Goal: Task Accomplishment & Management: Use online tool/utility

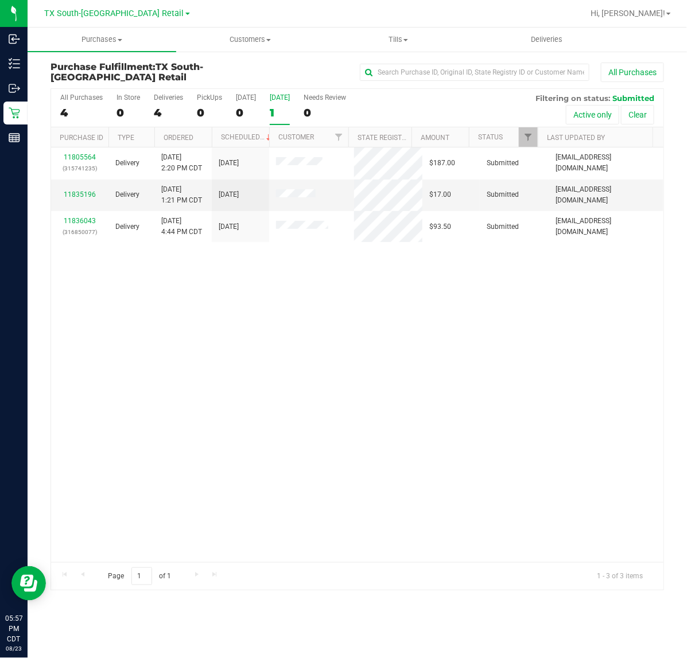
click at [274, 100] on div "[DATE]" at bounding box center [280, 98] width 20 height 8
click at [0, 0] on input "Tomorrow 1" at bounding box center [0, 0] width 0 height 0
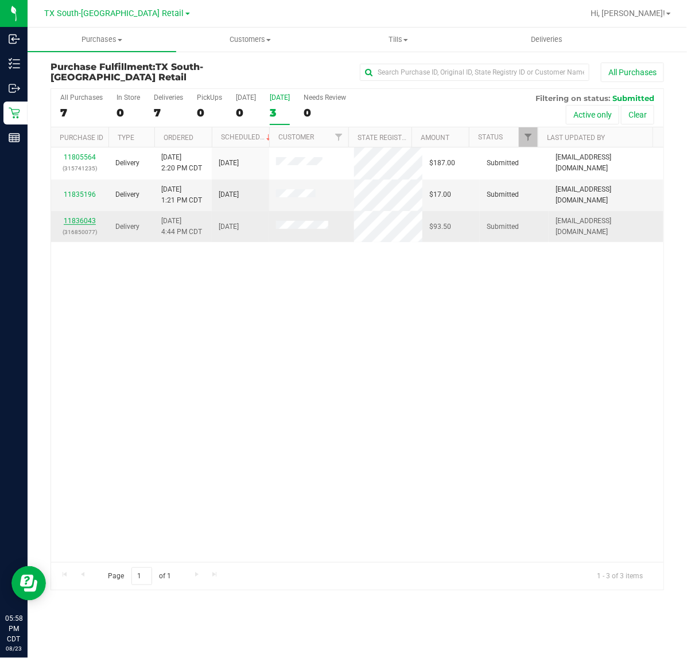
click at [79, 222] on link "11836043" at bounding box center [80, 221] width 32 height 8
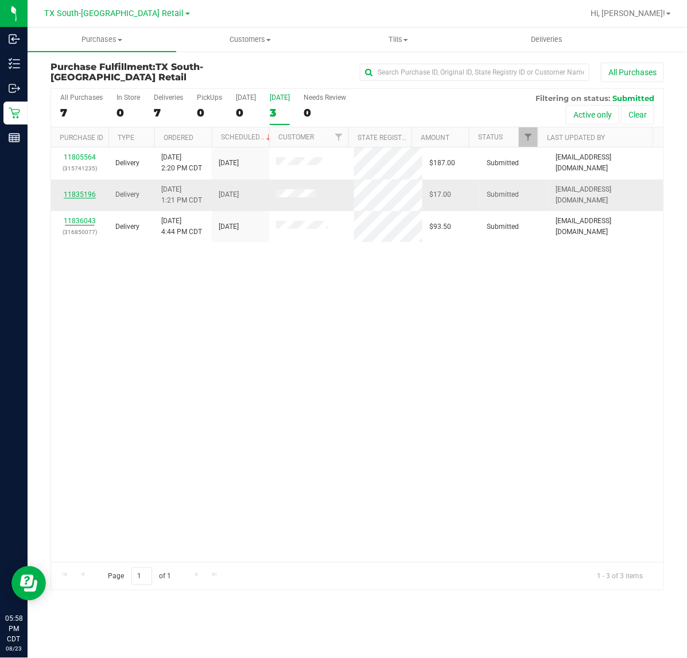
click at [84, 197] on link "11835196" at bounding box center [80, 195] width 32 height 8
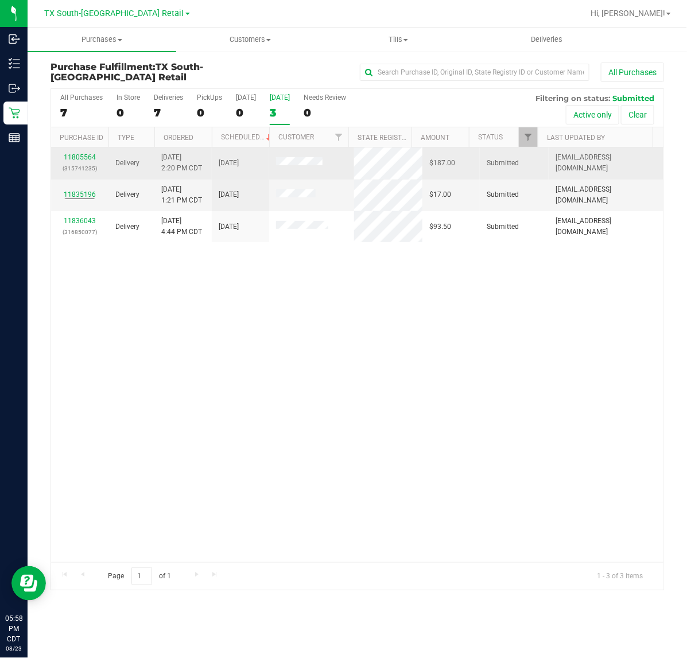
click at [86, 162] on div "11805564 (315741235)" at bounding box center [80, 163] width 44 height 22
click at [88, 158] on link "11805564" at bounding box center [80, 157] width 32 height 8
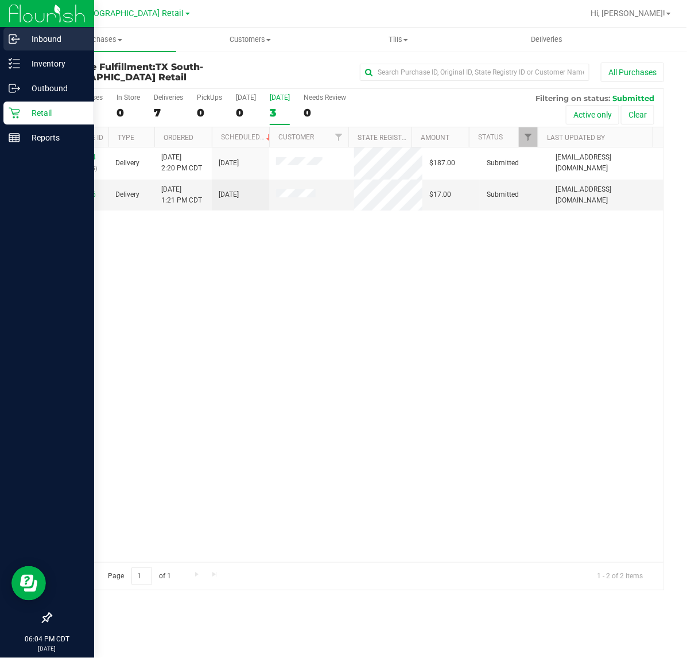
click at [47, 41] on p "Inbound" at bounding box center [54, 39] width 69 height 14
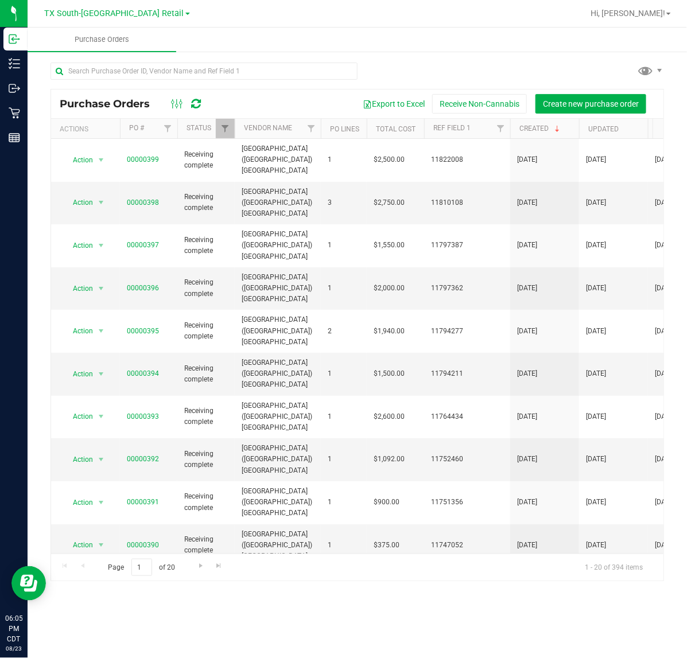
click at [193, 103] on icon at bounding box center [197, 103] width 10 height 11
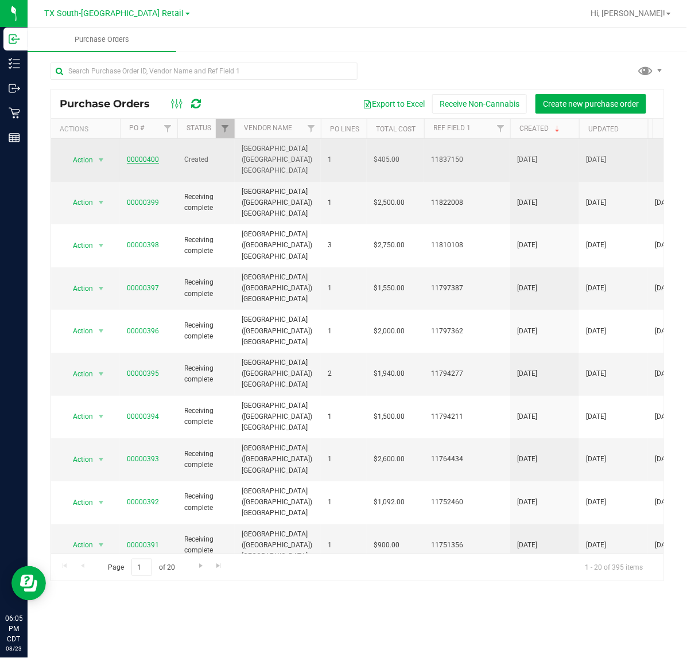
click at [146, 156] on link "00000400" at bounding box center [143, 160] width 32 height 8
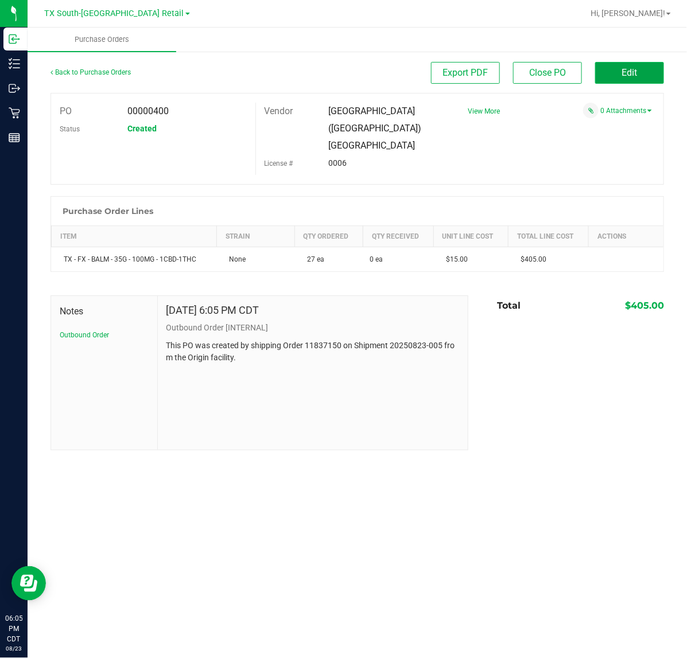
click at [641, 73] on button "Edit" at bounding box center [629, 73] width 69 height 22
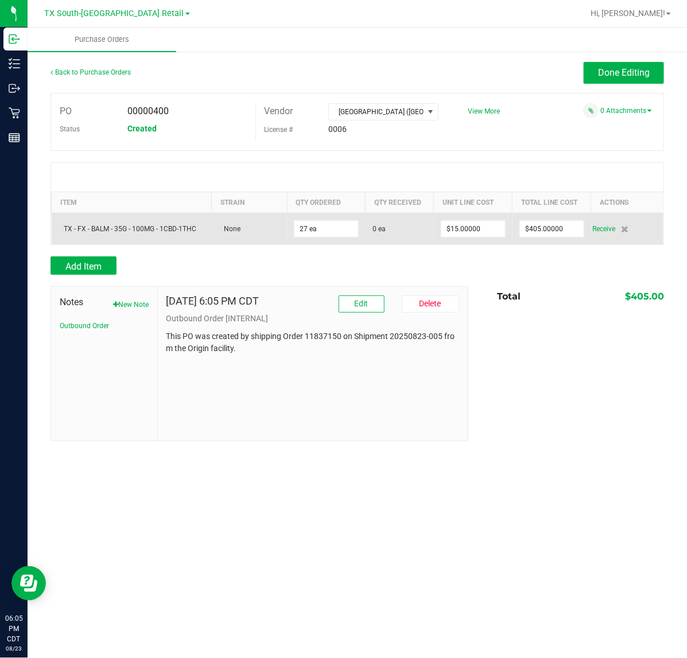
click at [599, 222] on td "Receive" at bounding box center [627, 229] width 72 height 32
click at [600, 222] on td "Receive" at bounding box center [627, 229] width 72 height 32
click at [599, 227] on span "Receive" at bounding box center [604, 229] width 23 height 14
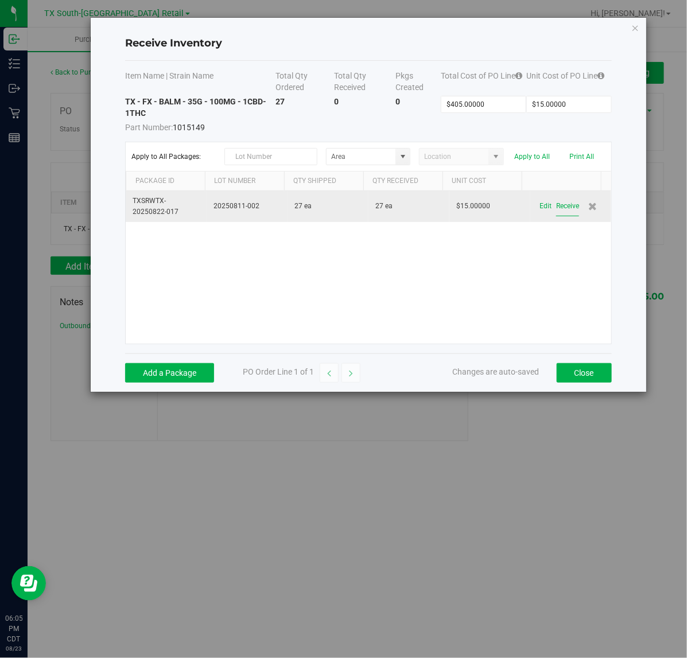
click at [560, 208] on button "Receive" at bounding box center [567, 206] width 23 height 20
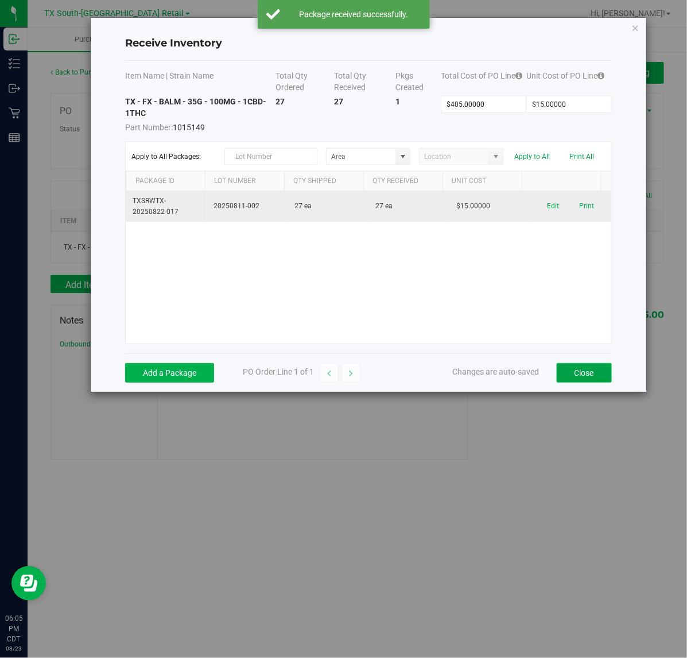
click at [595, 365] on button "Close" at bounding box center [584, 373] width 55 height 20
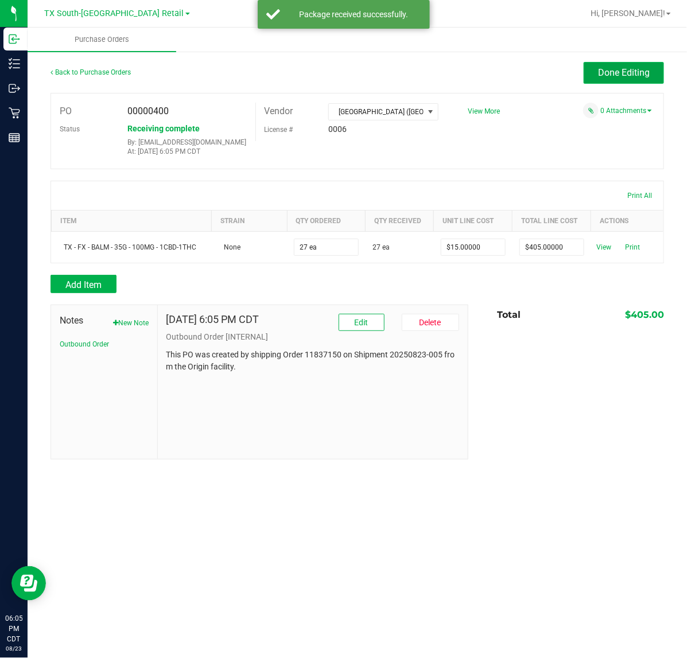
click at [637, 78] on button "Done Editing" at bounding box center [624, 73] width 80 height 22
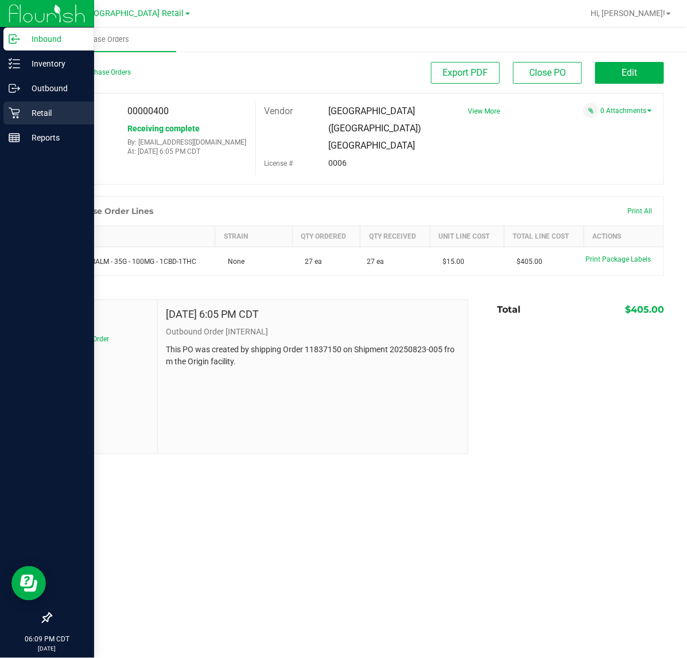
click at [26, 108] on p "Retail" at bounding box center [54, 113] width 69 height 14
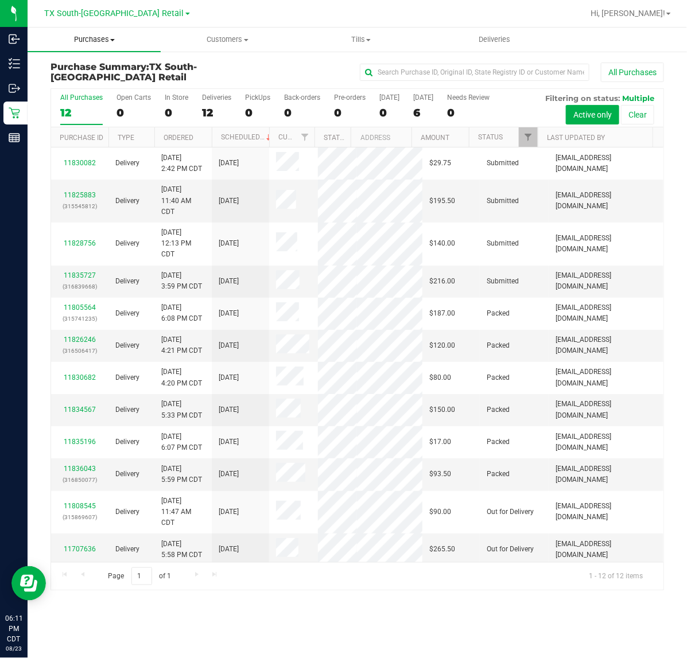
click at [89, 49] on uib-tab-heading "Purchases Summary of purchases Fulfillment All purchases" at bounding box center [94, 40] width 133 height 24
click at [87, 76] on li "Fulfillment" at bounding box center [94, 83] width 133 height 14
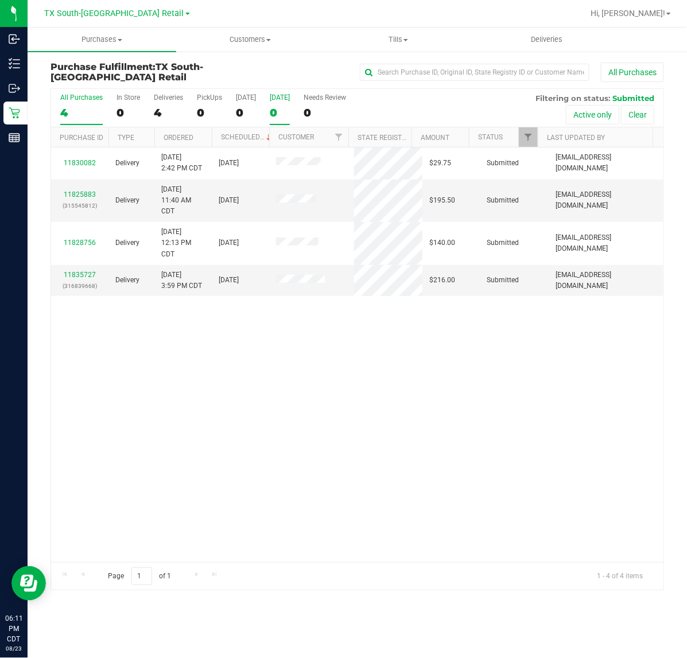
click at [270, 106] on div "0" at bounding box center [280, 112] width 20 height 13
click at [0, 0] on input "Tomorrow 0" at bounding box center [0, 0] width 0 height 0
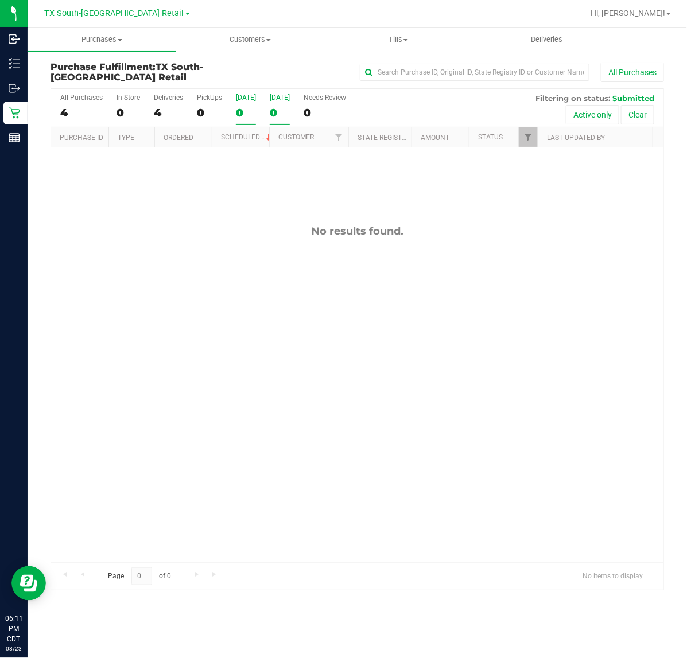
click at [245, 107] on div "0" at bounding box center [246, 112] width 20 height 13
click at [0, 0] on input "Today 0" at bounding box center [0, 0] width 0 height 0
click at [556, 39] on span "Deliveries" at bounding box center [546, 39] width 63 height 10
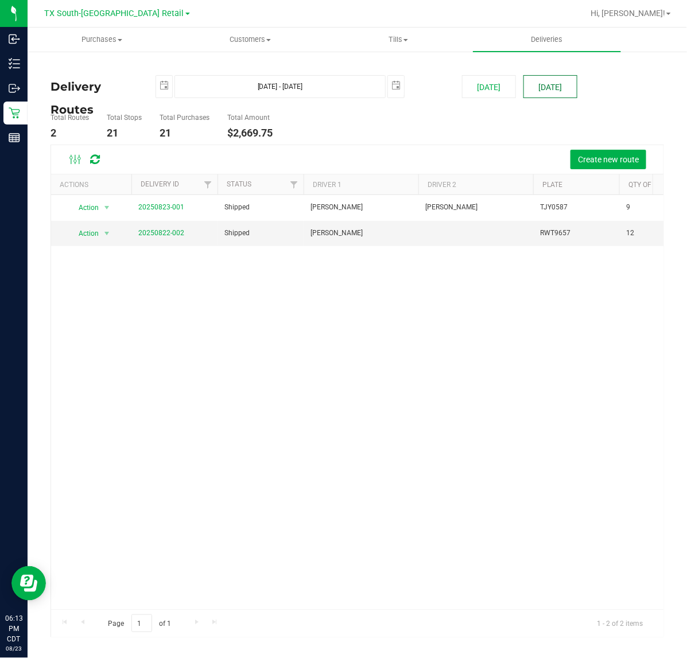
click at [550, 85] on button "Tomorrow" at bounding box center [551, 86] width 54 height 23
type input "Aug 24, 2025 - Aug 24, 2025"
type input "2025-08-24"
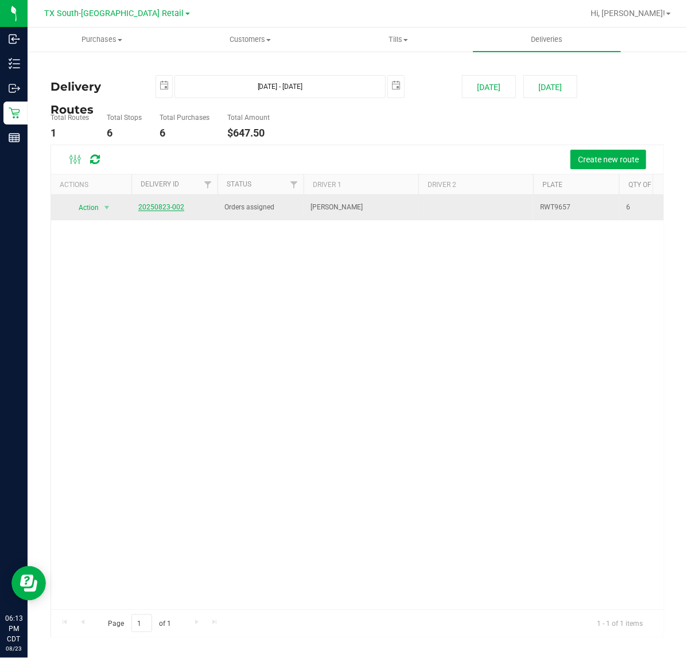
click at [170, 210] on link "20250823-002" at bounding box center [161, 207] width 46 height 8
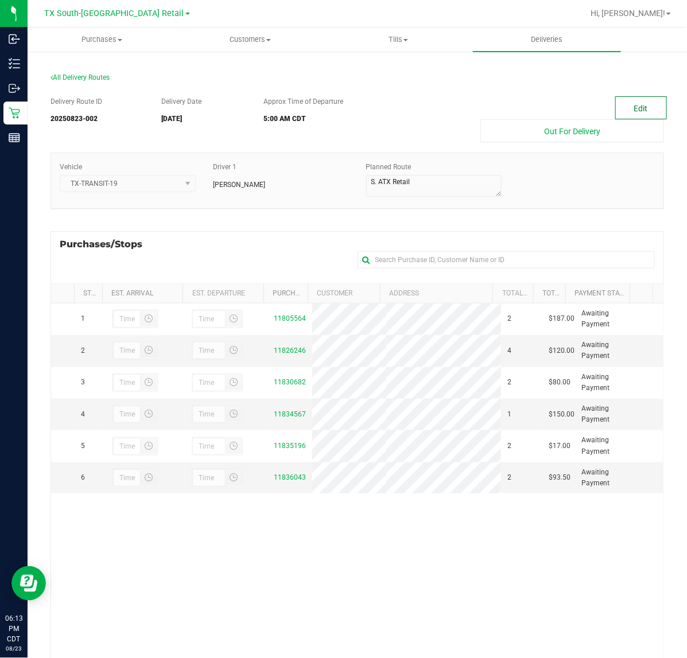
click at [615, 101] on button "Edit" at bounding box center [641, 107] width 52 height 23
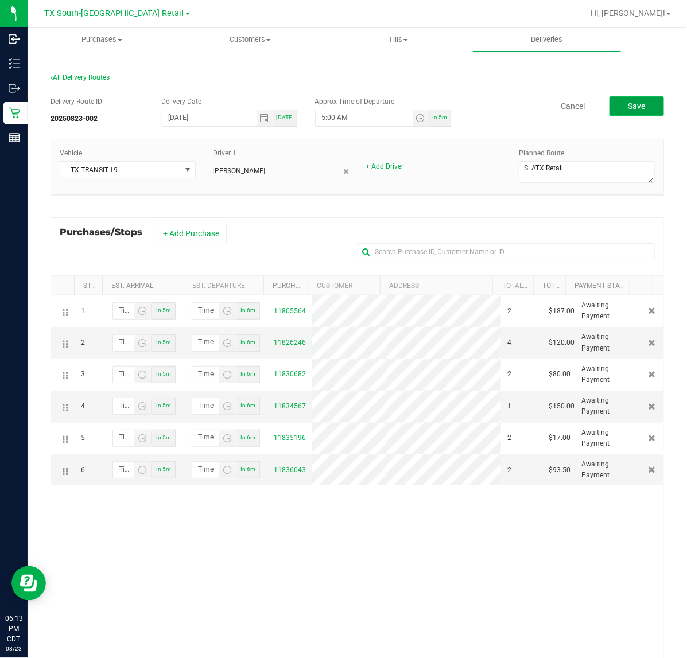
click at [637, 107] on button "Save" at bounding box center [637, 106] width 55 height 20
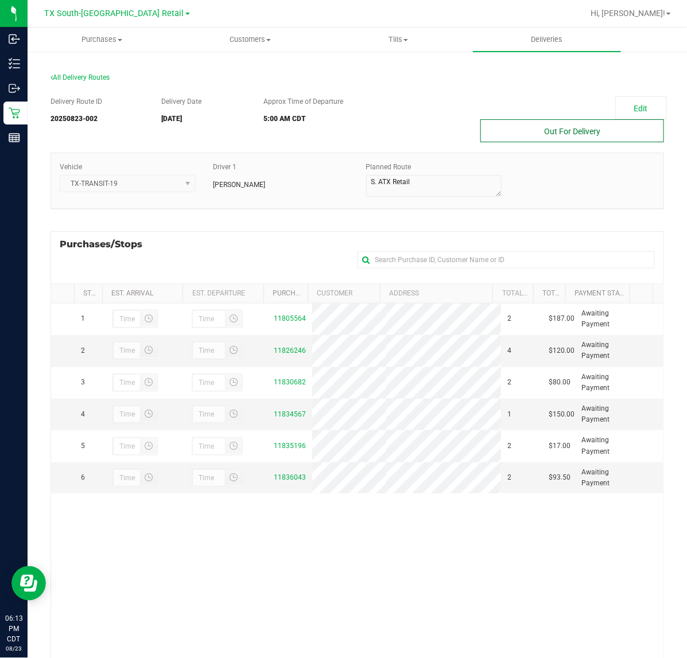
click at [543, 138] on button "Out For Delivery" at bounding box center [572, 130] width 184 height 23
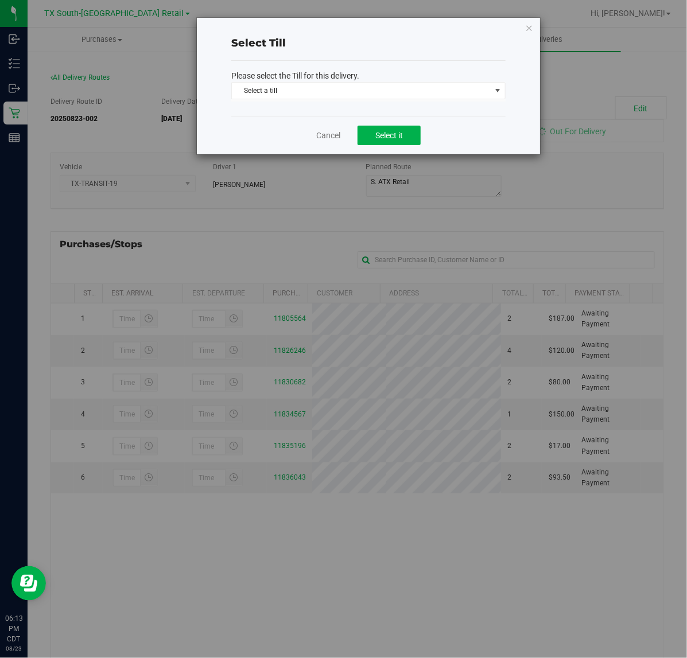
click at [396, 104] on div "Please select the Till for this delivery. Select a till Select a till Change Ba…" at bounding box center [368, 88] width 274 height 55
click at [397, 102] on div "Please select the Till for this delivery. Select a till Select a till Change Ba…" at bounding box center [368, 88] width 274 height 55
click at [401, 92] on span "Select a till" at bounding box center [361, 91] width 259 height 16
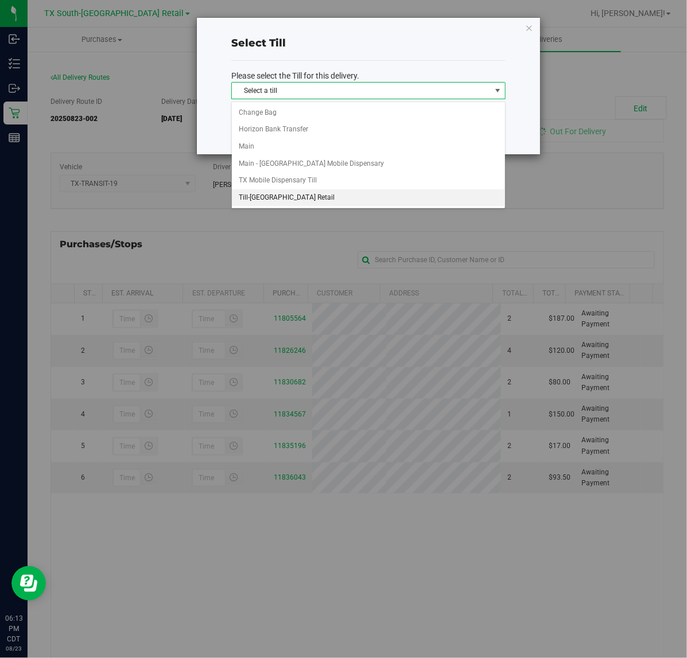
click at [334, 200] on li "Till-South Austin Retail" at bounding box center [368, 197] width 273 height 17
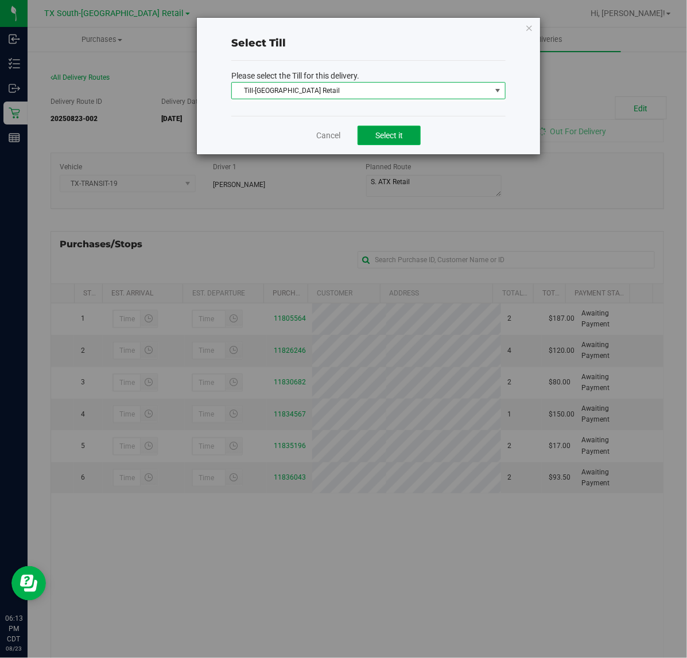
click at [393, 142] on button "Select it" at bounding box center [389, 136] width 63 height 20
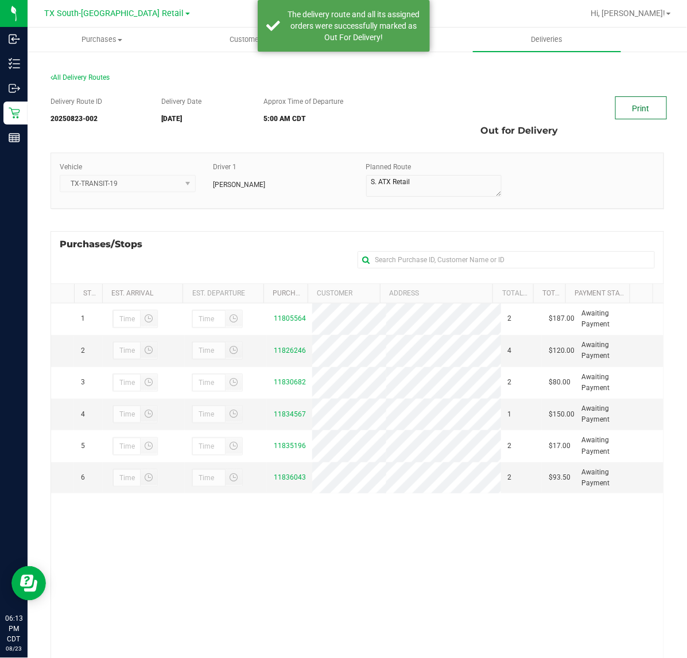
click at [615, 110] on link "Print" at bounding box center [641, 107] width 52 height 23
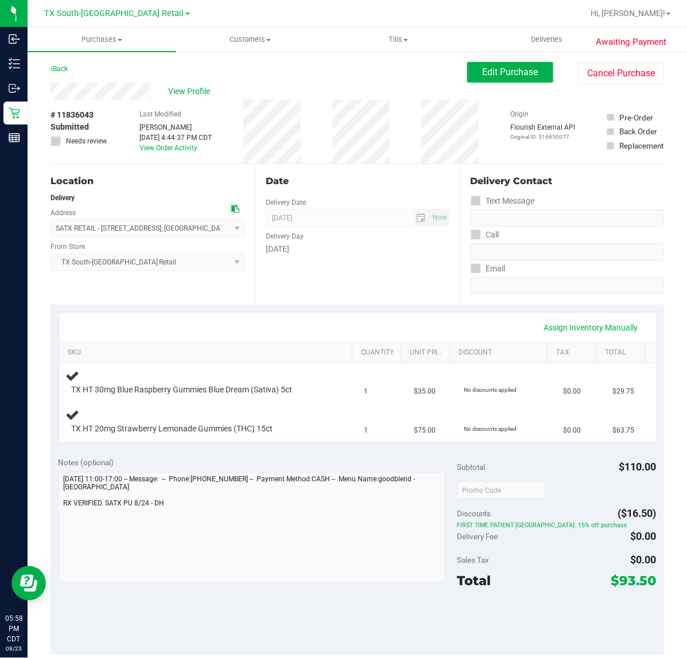
click at [371, 308] on div "Assign Inventory Manually SKU Quantity Unit Price Discount Tax Total TX HT 30mg…" at bounding box center [358, 377] width 614 height 144
click at [417, 285] on div "Date Delivery Date 08/24/2025 Now 08/24/2025 07:00 AM Now Delivery Day Sunday" at bounding box center [357, 234] width 204 height 141
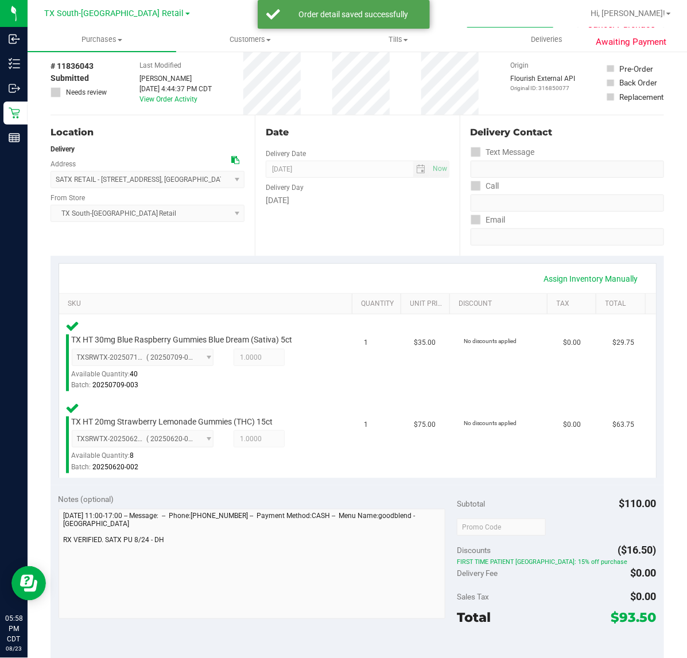
scroll to position [144, 0]
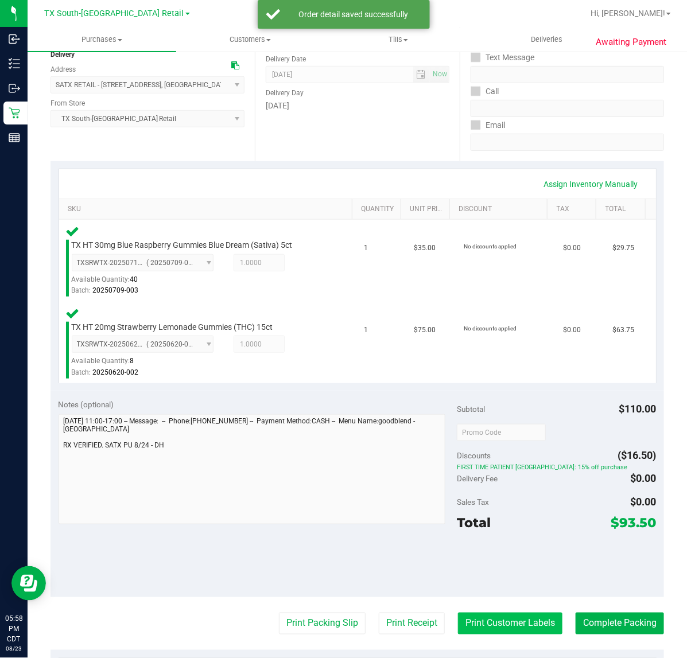
click at [480, 627] on button "Print Customer Labels" at bounding box center [510, 624] width 104 height 22
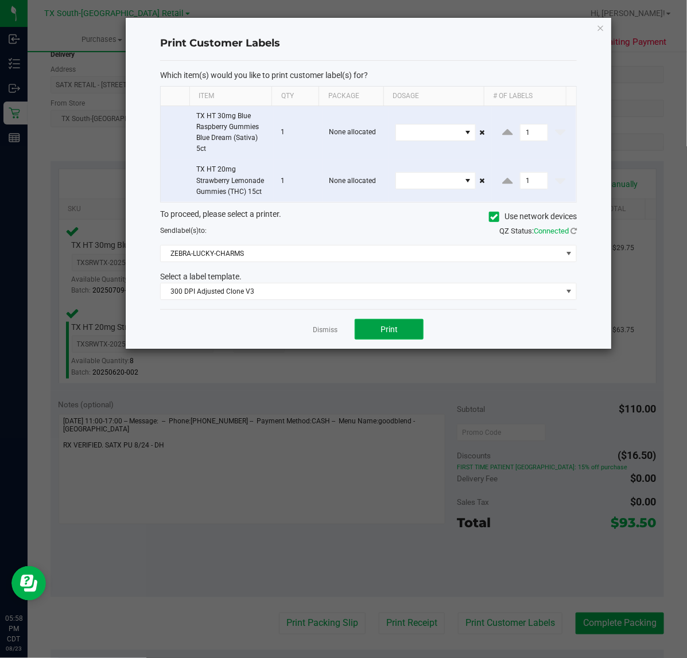
click at [379, 330] on button "Print" at bounding box center [389, 329] width 69 height 21
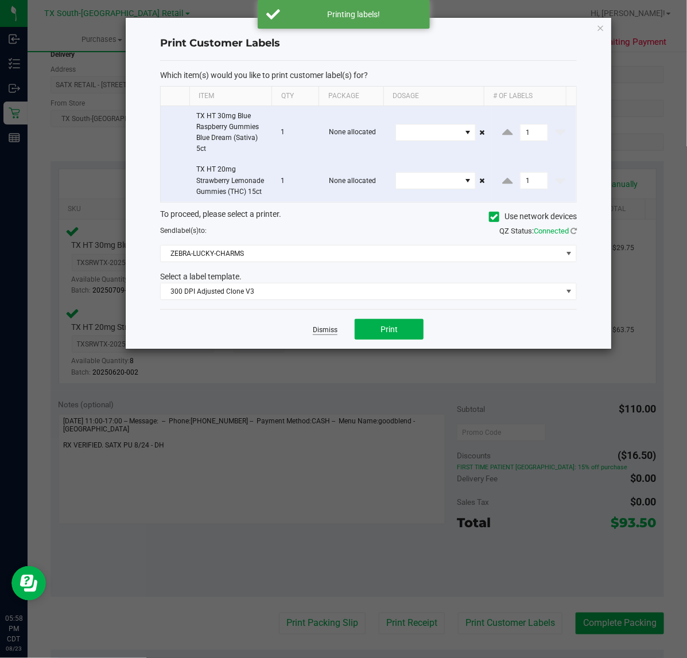
click at [323, 328] on link "Dismiss" at bounding box center [325, 330] width 25 height 10
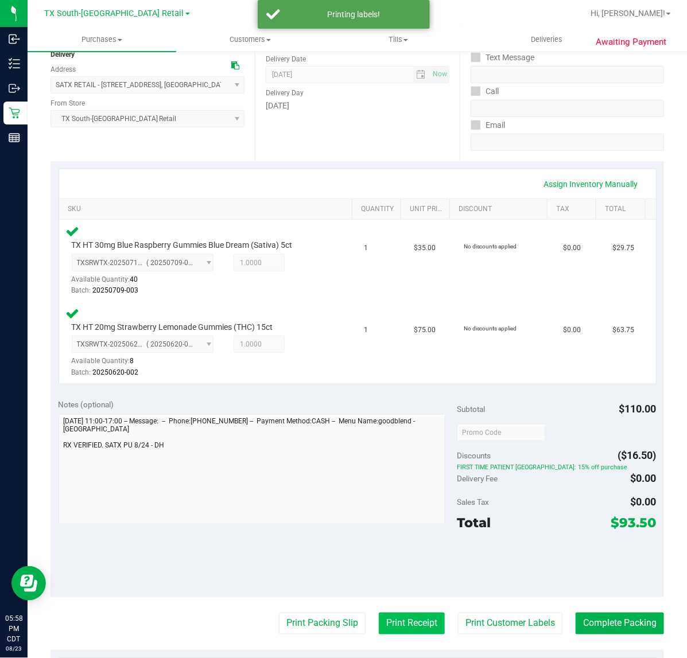
click at [406, 623] on button "Print Receipt" at bounding box center [412, 624] width 66 height 22
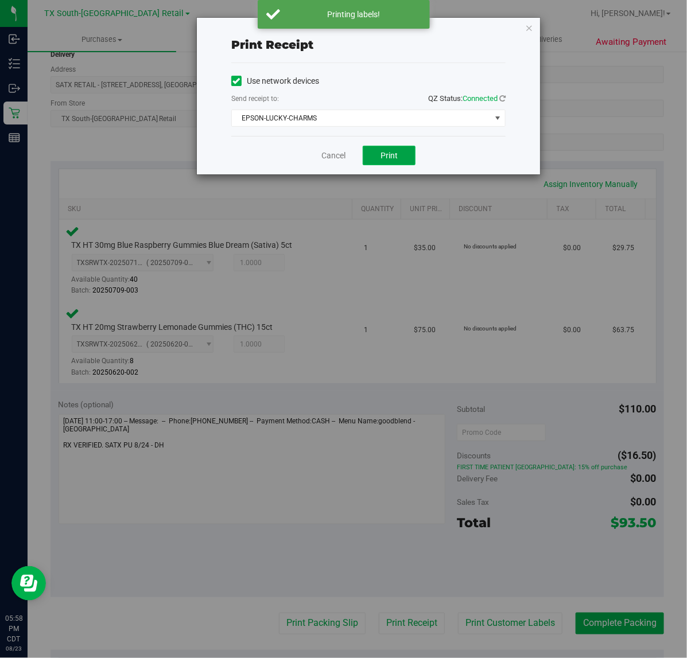
click at [382, 152] on span "Print" at bounding box center [389, 155] width 17 height 9
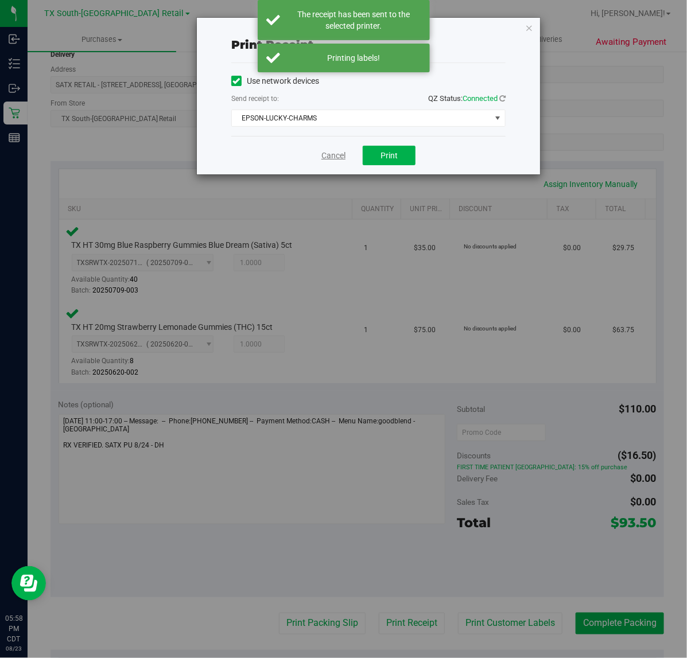
click at [339, 151] on link "Cancel" at bounding box center [333, 156] width 24 height 12
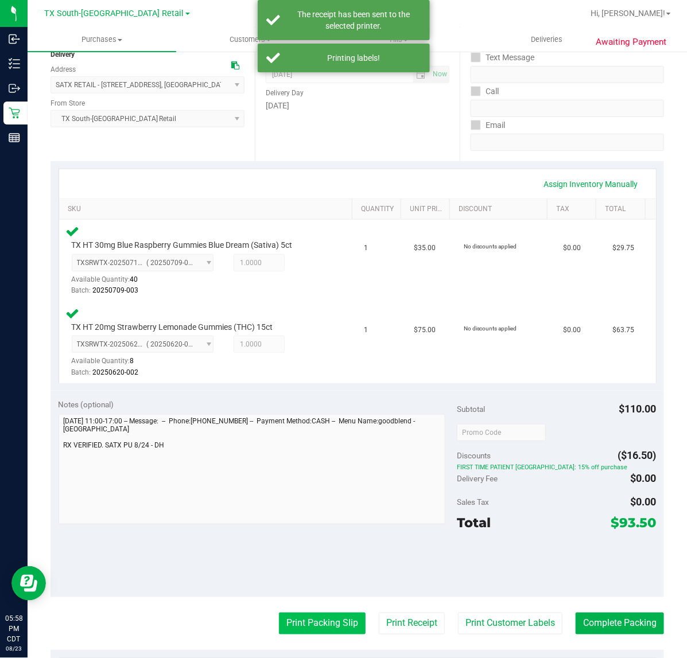
click at [282, 613] on button "Print Packing Slip" at bounding box center [322, 624] width 87 height 22
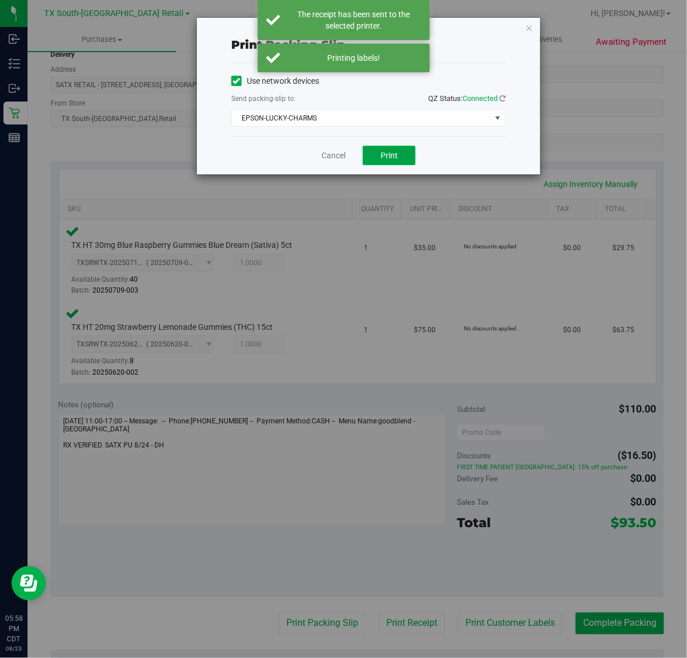
click at [380, 151] on button "Print" at bounding box center [389, 156] width 53 height 20
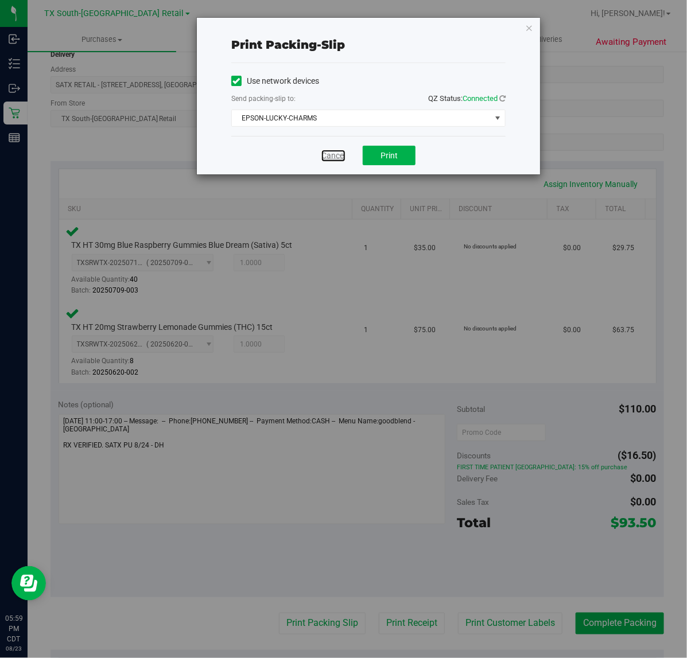
drag, startPoint x: 342, startPoint y: 154, endPoint x: 368, endPoint y: 156, distance: 25.9
click at [342, 154] on link "Cancel" at bounding box center [333, 156] width 24 height 12
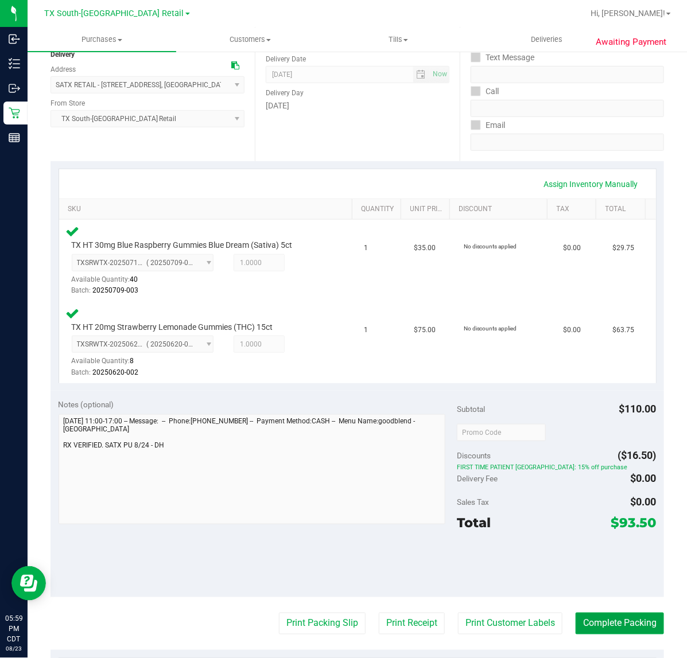
click at [595, 618] on button "Complete Packing" at bounding box center [620, 624] width 88 height 22
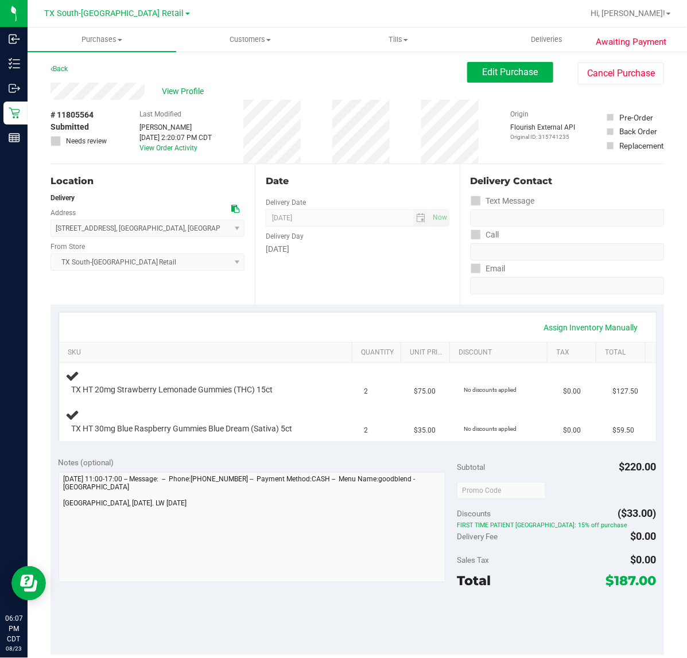
click at [477, 572] on div "Total" at bounding box center [474, 581] width 34 height 21
click at [323, 311] on div "Assign Inventory Manually SKU Quantity Unit Price Discount Tax Total TX HT 20mg…" at bounding box center [358, 377] width 614 height 144
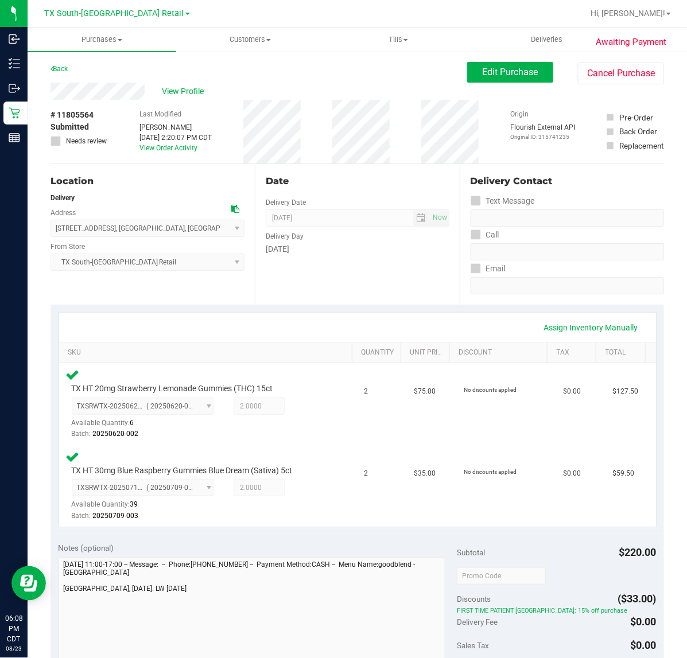
click at [439, 535] on div "Notes (optional) Subtotal $220.00 Discounts ($33.00) FIRST TIME PATIENT TX: 15%…" at bounding box center [358, 637] width 614 height 207
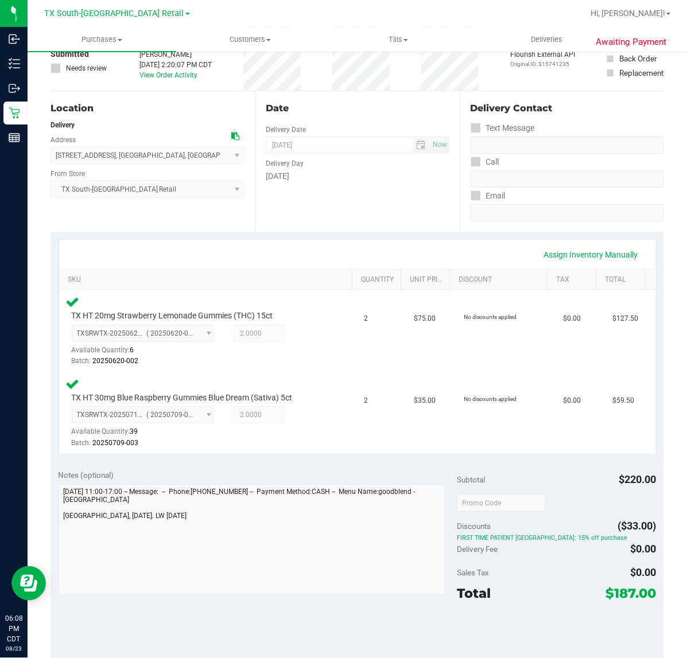
scroll to position [144, 0]
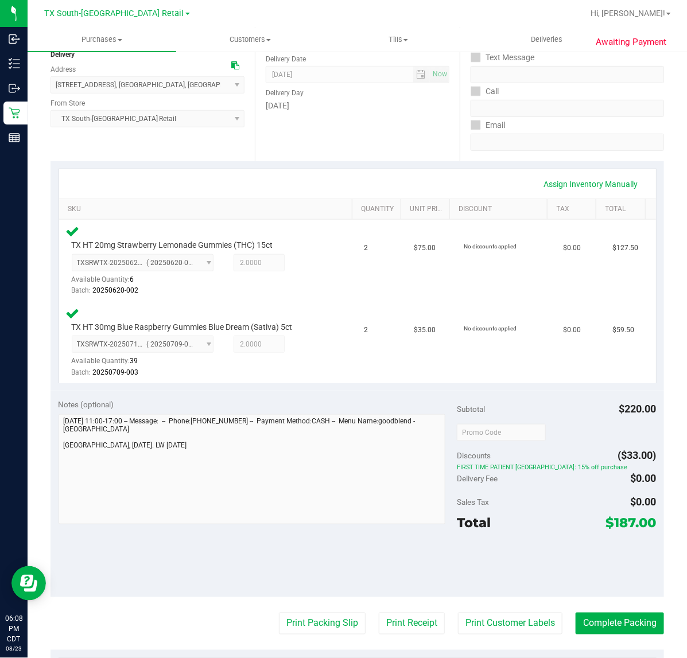
click at [488, 637] on purchase-details "Back Edit Purchase Cancel Purchase View Profile # 11805564 Submitted Needs revi…" at bounding box center [358, 395] width 614 height 955
click at [488, 630] on button "Print Customer Labels" at bounding box center [510, 624] width 104 height 22
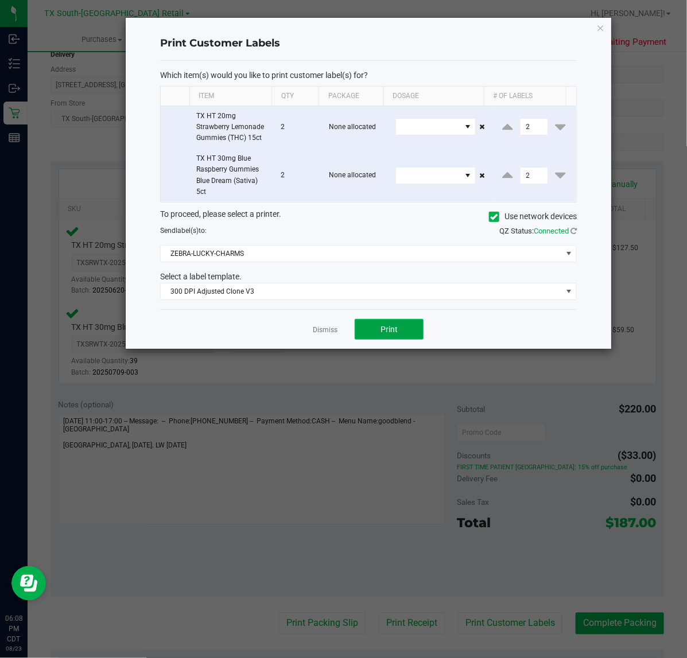
click at [374, 331] on button "Print" at bounding box center [389, 329] width 69 height 21
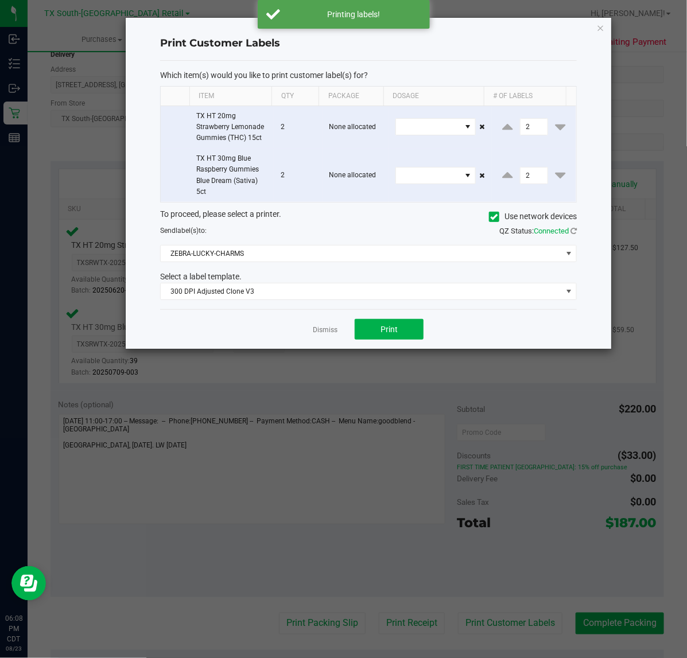
click at [328, 335] on link "Dismiss" at bounding box center [325, 330] width 25 height 10
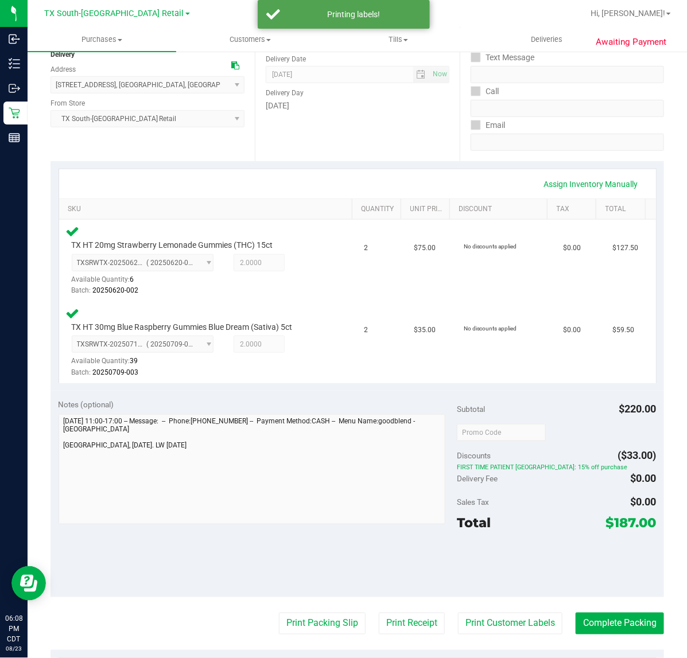
click at [389, 607] on purchase-details "Back Edit Purchase Cancel Purchase View Profile # 11805564 Submitted Needs revi…" at bounding box center [358, 395] width 614 height 955
click at [387, 616] on button "Print Receipt" at bounding box center [412, 624] width 66 height 22
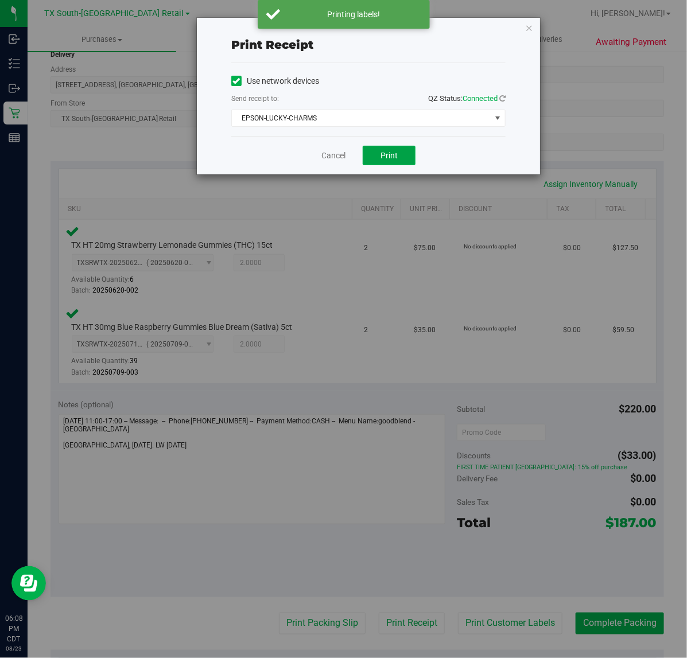
click at [378, 161] on button "Print" at bounding box center [389, 156] width 53 height 20
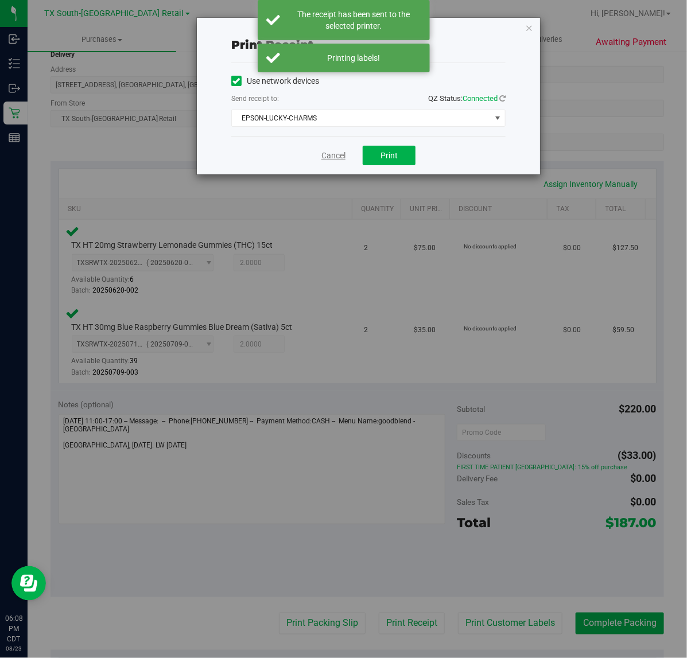
click at [330, 158] on link "Cancel" at bounding box center [333, 156] width 24 height 12
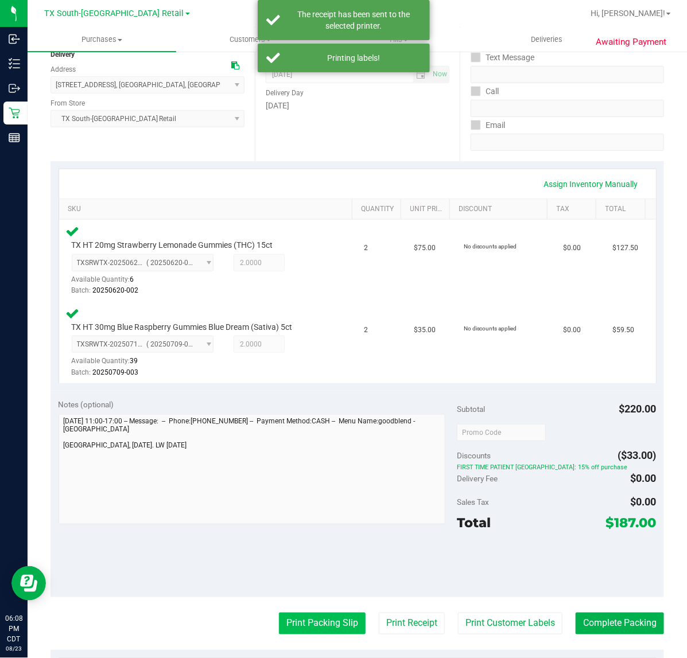
click at [282, 618] on button "Print Packing Slip" at bounding box center [322, 624] width 87 height 22
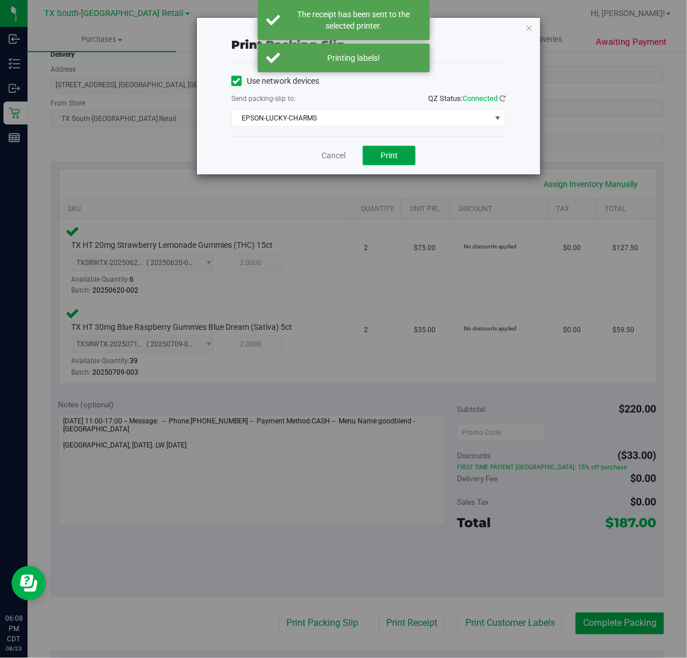
click at [383, 164] on button "Print" at bounding box center [389, 156] width 53 height 20
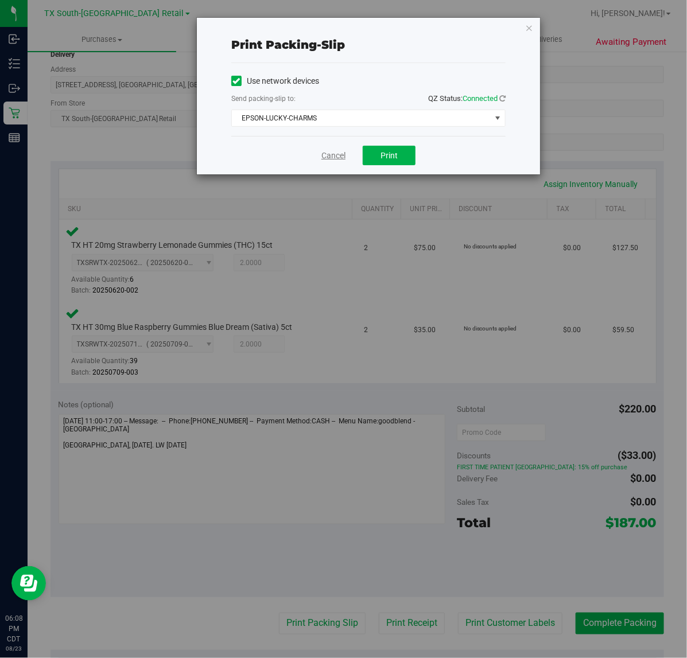
click at [328, 151] on link "Cancel" at bounding box center [333, 156] width 24 height 12
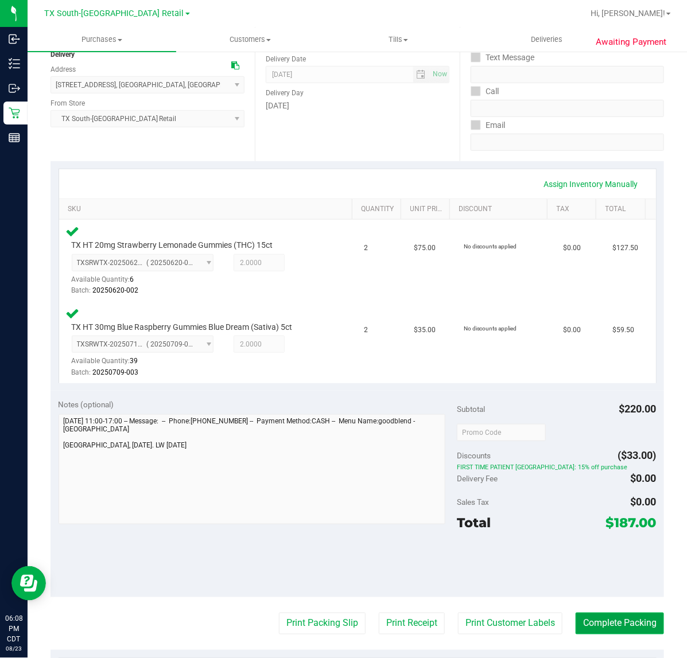
click at [624, 615] on button "Complete Packing" at bounding box center [620, 624] width 88 height 22
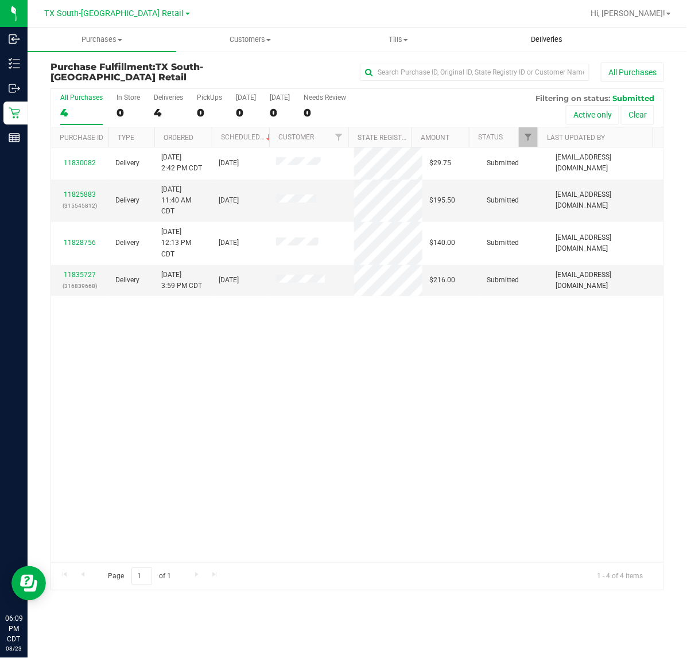
click at [520, 45] on uib-tab-heading "Deliveries" at bounding box center [548, 39] width 148 height 23
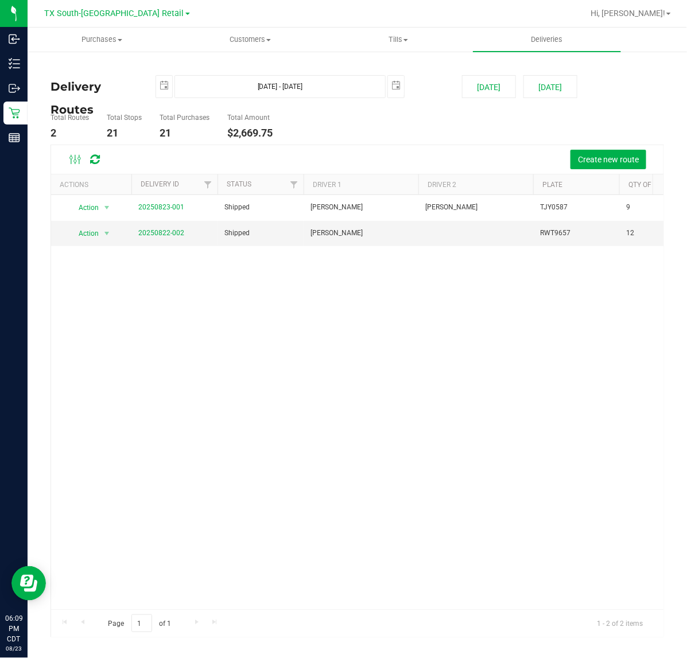
click at [564, 70] on div "Delivery Routes 2025-08-23 Aug 23, 2025 - Aug 23, 2025 2025-08-23 Today Tomorro…" at bounding box center [358, 350] width 614 height 576
click at [556, 85] on button "[DATE]" at bounding box center [551, 86] width 54 height 23
type input "Aug 24, 2025 - Aug 24, 2025"
type input "2025-08-24"
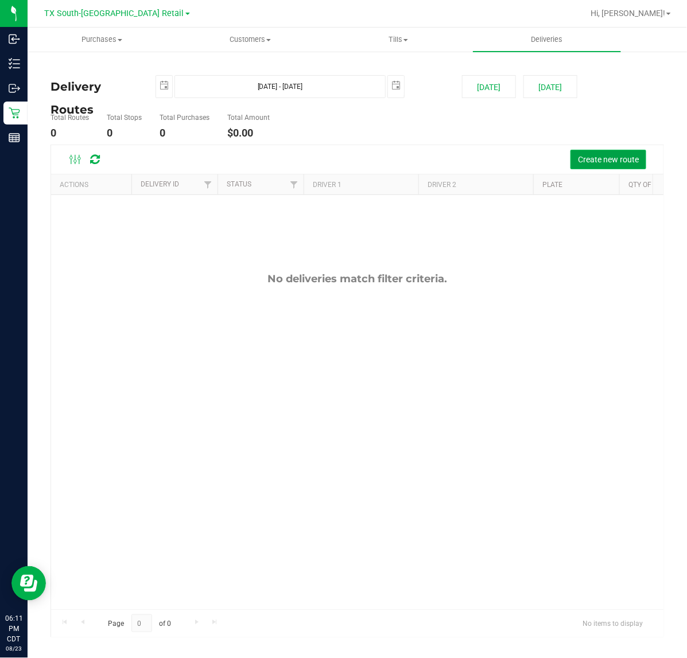
click at [579, 156] on span "Create new route" at bounding box center [608, 159] width 61 height 9
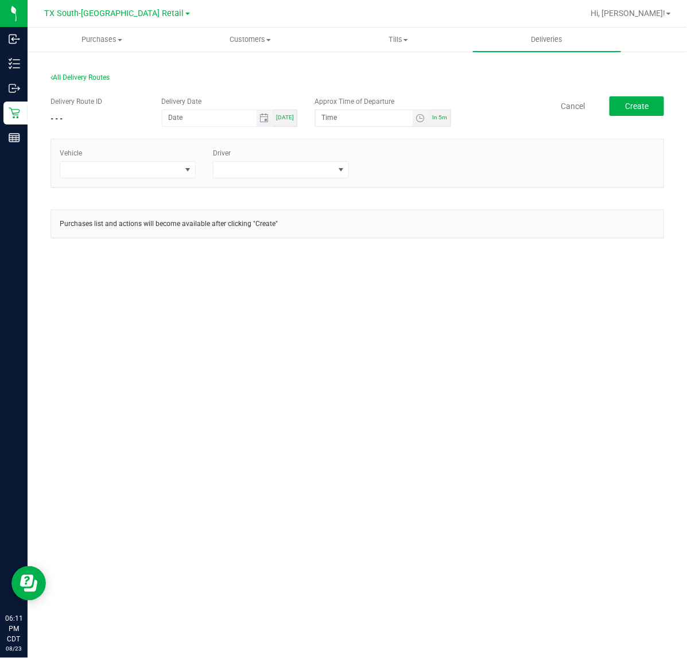
click at [263, 123] on span "Toggle calendar" at bounding box center [265, 118] width 17 height 16
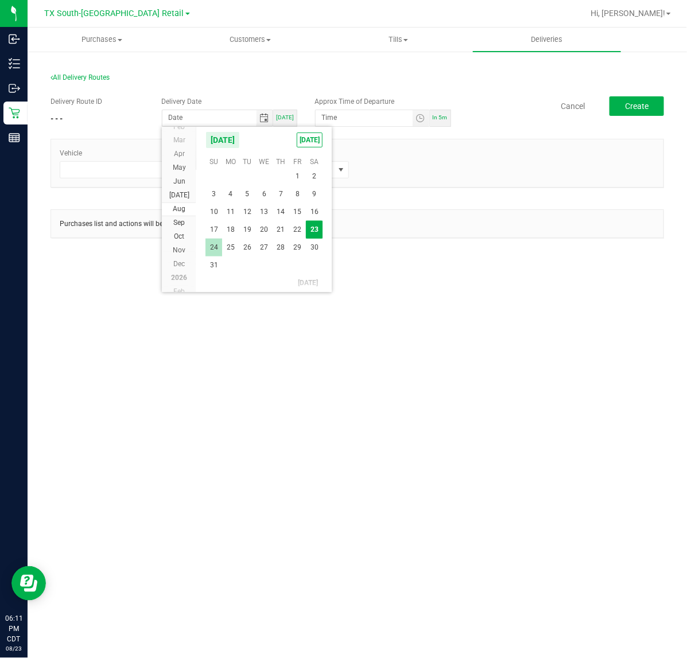
click at [208, 247] on span "24" at bounding box center [214, 248] width 17 height 18
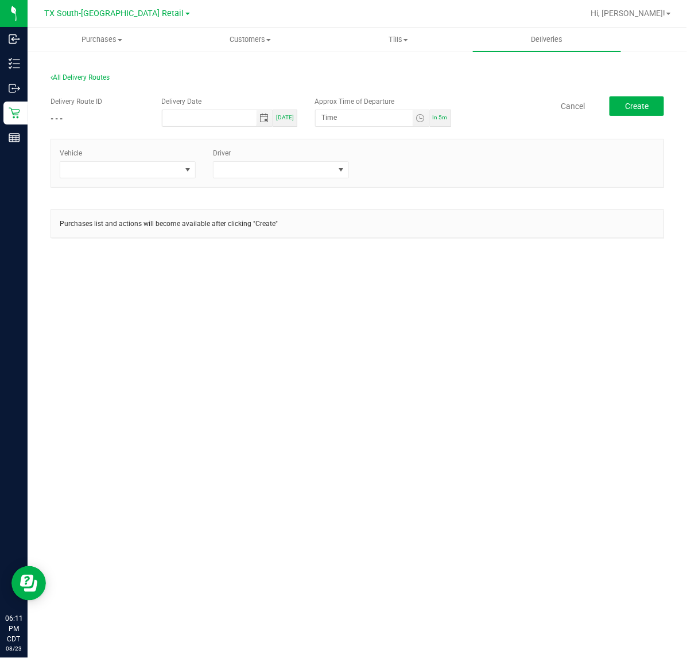
type input "[DATE]"
click at [420, 124] on span "Toggle time list" at bounding box center [421, 118] width 17 height 16
click at [382, 336] on button "Set" at bounding box center [399, 341] width 43 height 25
type input "5:00 AM"
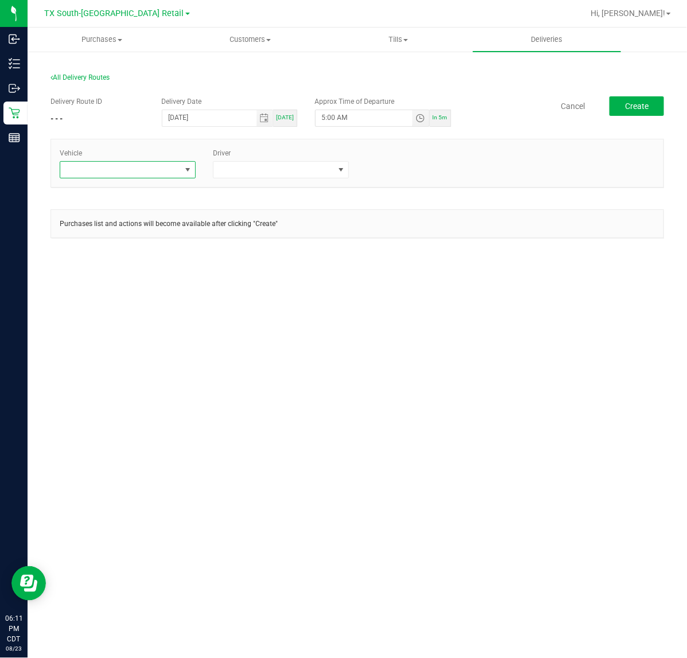
click at [184, 171] on span at bounding box center [187, 169] width 9 height 9
type input "tx"
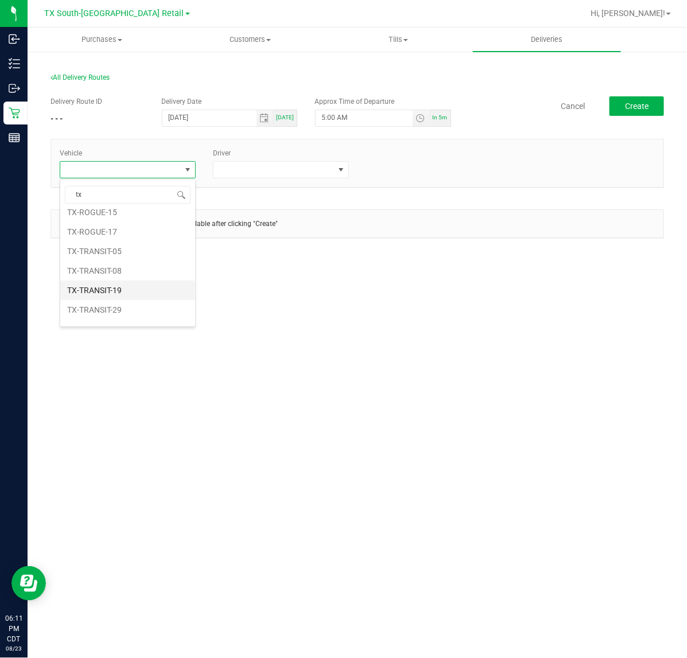
click at [146, 286] on li "TX-TRANSIT-19" at bounding box center [127, 291] width 135 height 20
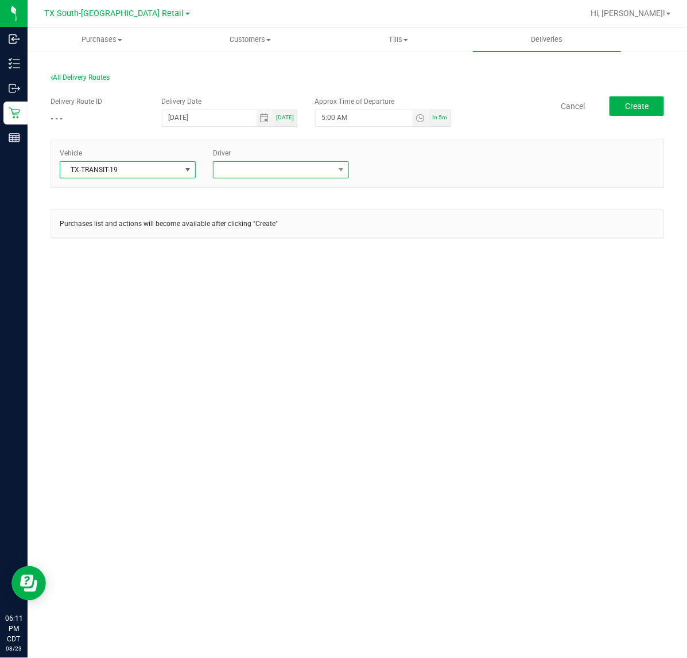
click at [261, 169] on span at bounding box center [274, 170] width 121 height 16
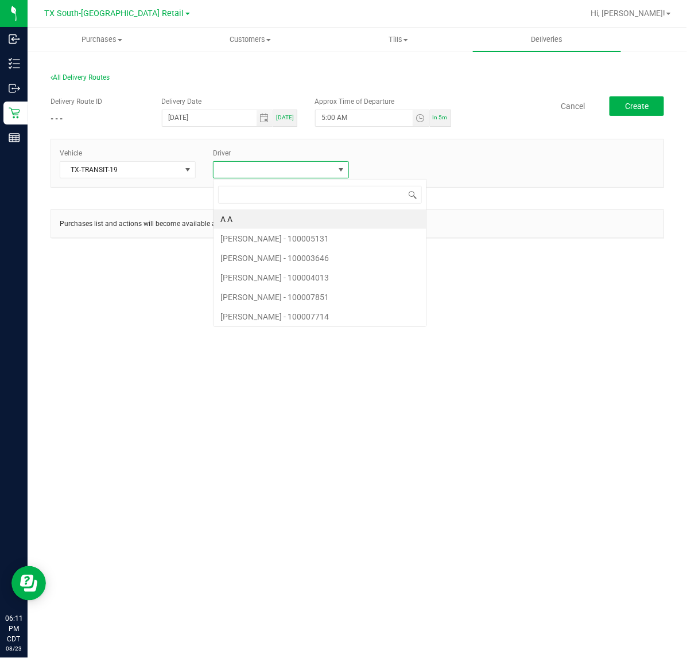
scroll to position [18, 136]
type input "reiji"
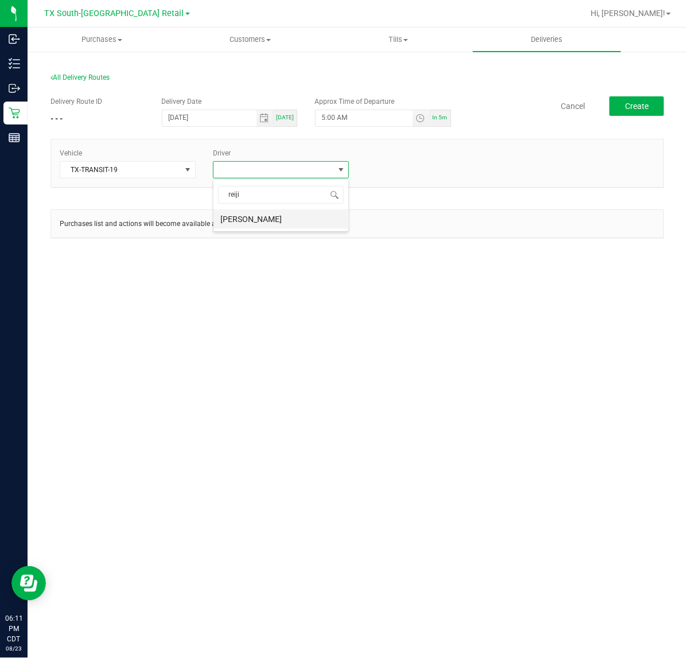
click at [259, 214] on li "[PERSON_NAME]" at bounding box center [281, 220] width 135 height 20
click at [641, 98] on button "Create" at bounding box center [637, 106] width 55 height 20
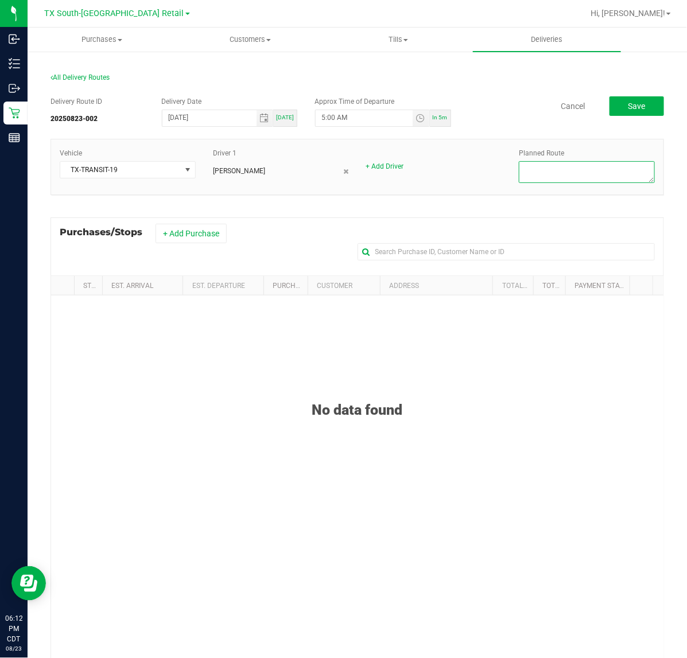
click at [615, 166] on textarea at bounding box center [587, 172] width 136 height 22
type textarea "S. ATX Retail"
click at [201, 238] on button "+ Add Purchase" at bounding box center [191, 234] width 71 height 20
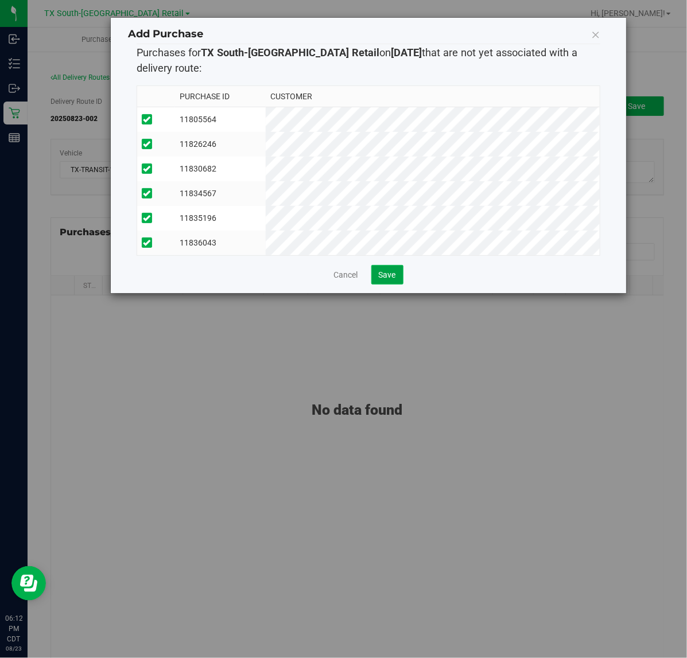
click at [383, 278] on button "Save" at bounding box center [387, 275] width 32 height 20
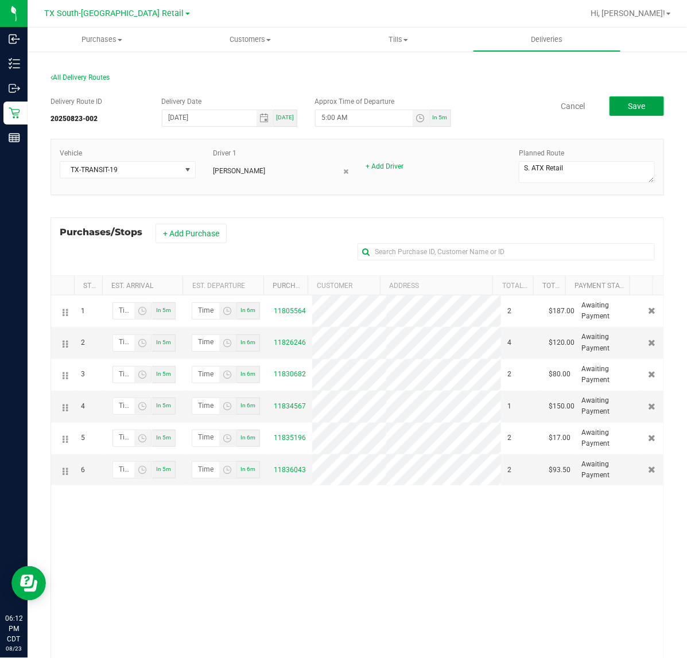
click at [610, 100] on button "Save" at bounding box center [637, 106] width 55 height 20
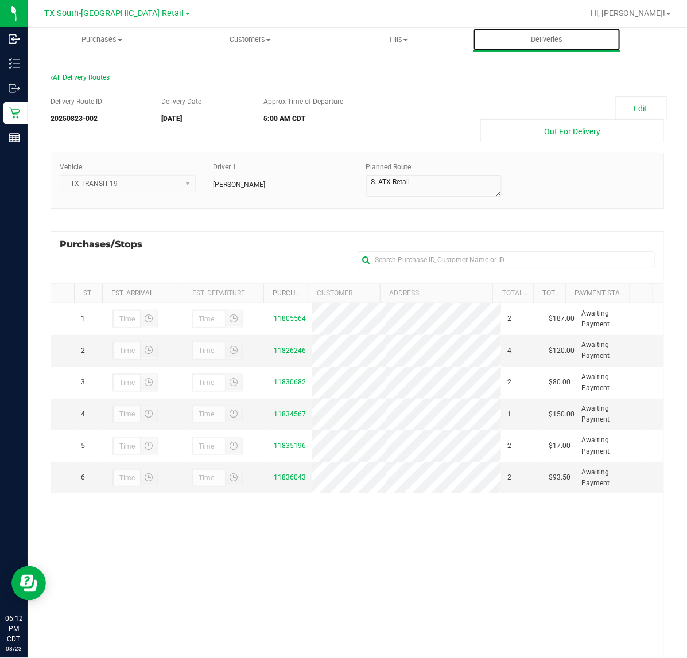
click at [544, 26] on div "TX South-Austin Retail Hi, Lindsey! Purchases Summary of purchases Fulfillment …" at bounding box center [358, 329] width 660 height 658
click at [548, 43] on span "Deliveries" at bounding box center [546, 39] width 63 height 10
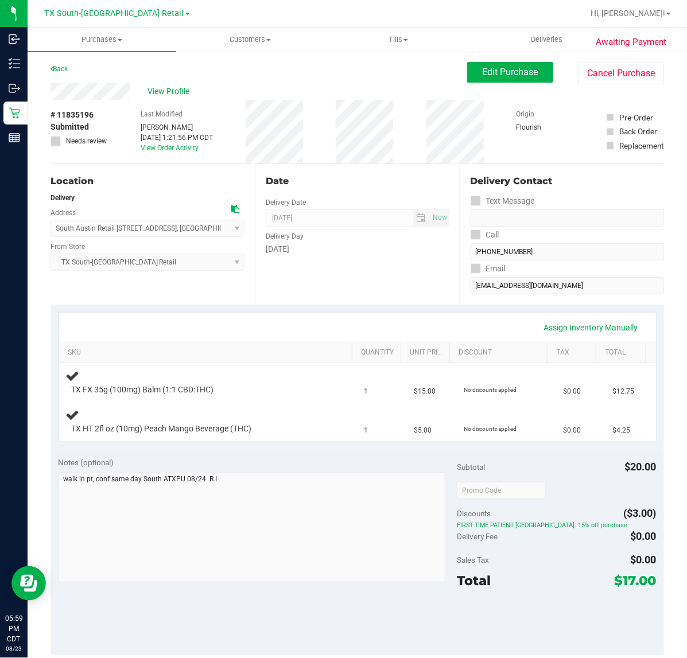
click at [305, 259] on div "Date Delivery Date [DATE] Now [DATE] 07:00 AM Now Delivery Day [DATE]" at bounding box center [357, 234] width 204 height 141
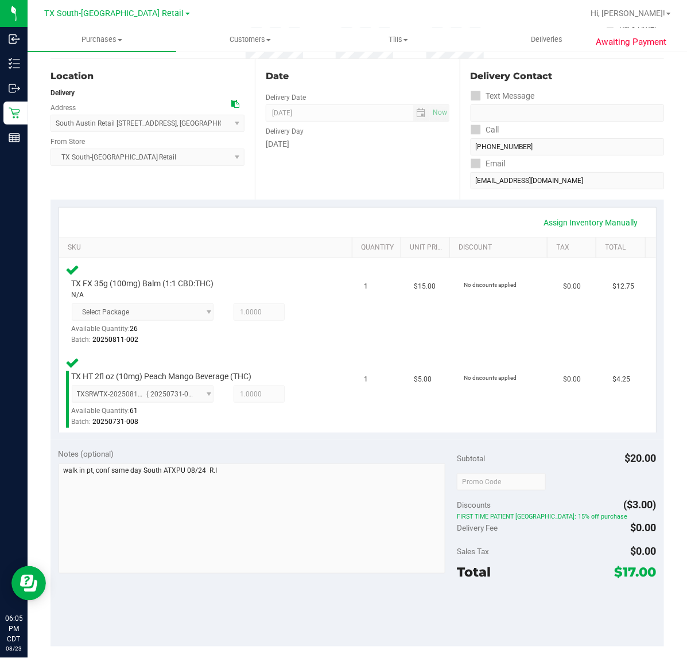
scroll to position [144, 0]
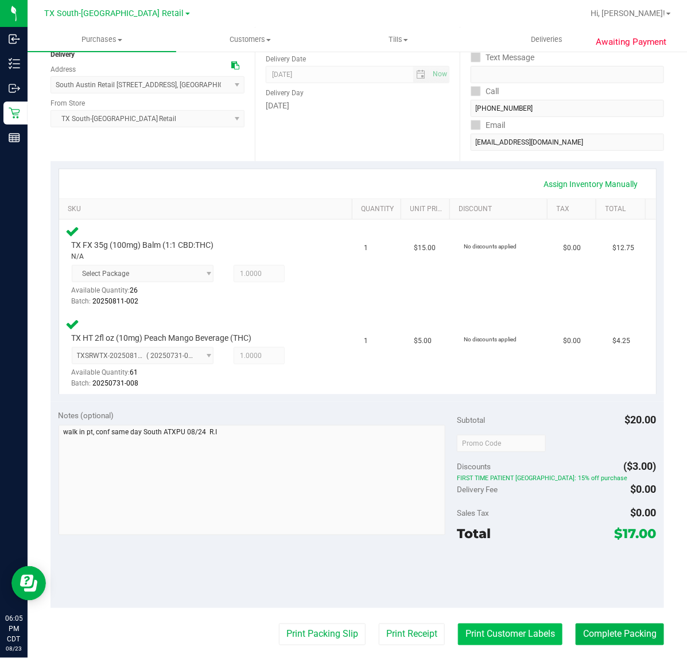
click at [458, 630] on button "Print Customer Labels" at bounding box center [510, 635] width 104 height 22
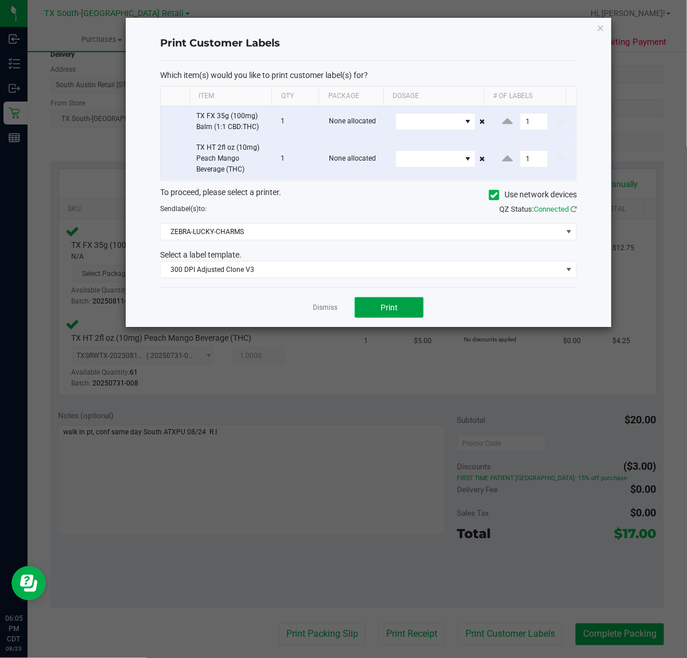
click at [371, 298] on button "Print" at bounding box center [389, 307] width 69 height 21
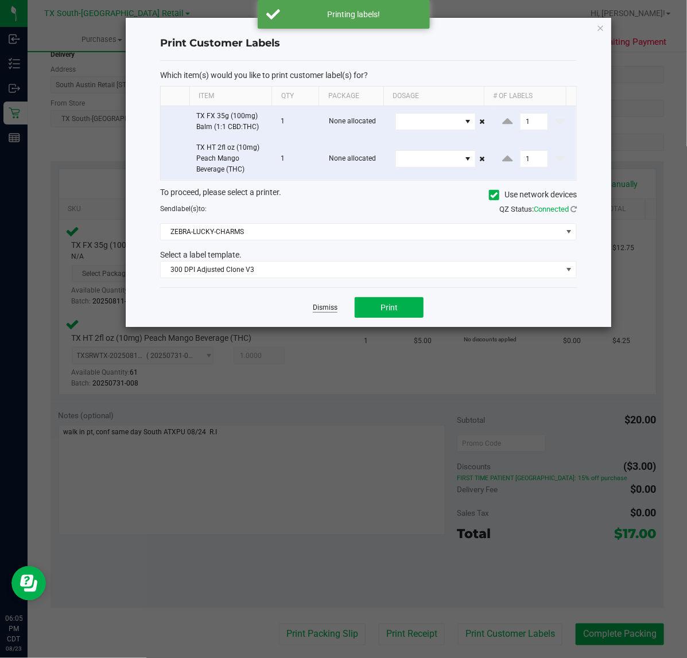
click at [327, 306] on link "Dismiss" at bounding box center [325, 308] width 25 height 10
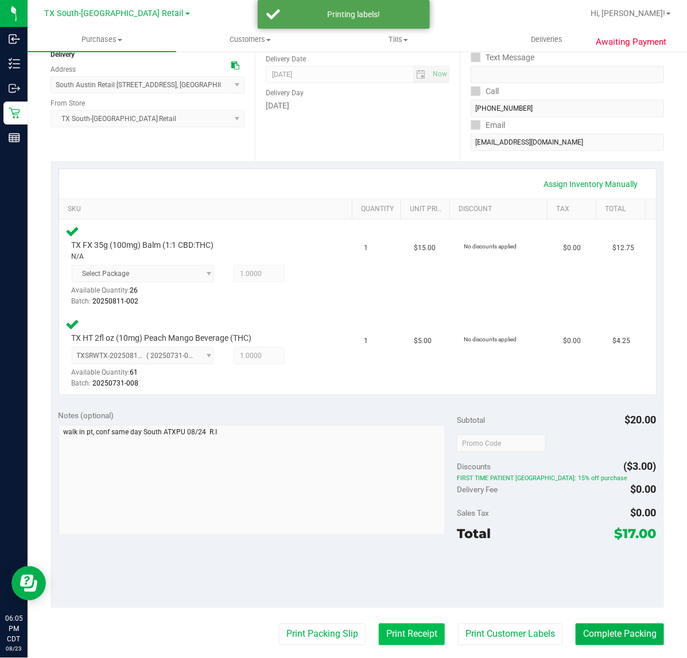
click at [409, 634] on button "Print Receipt" at bounding box center [412, 635] width 66 height 22
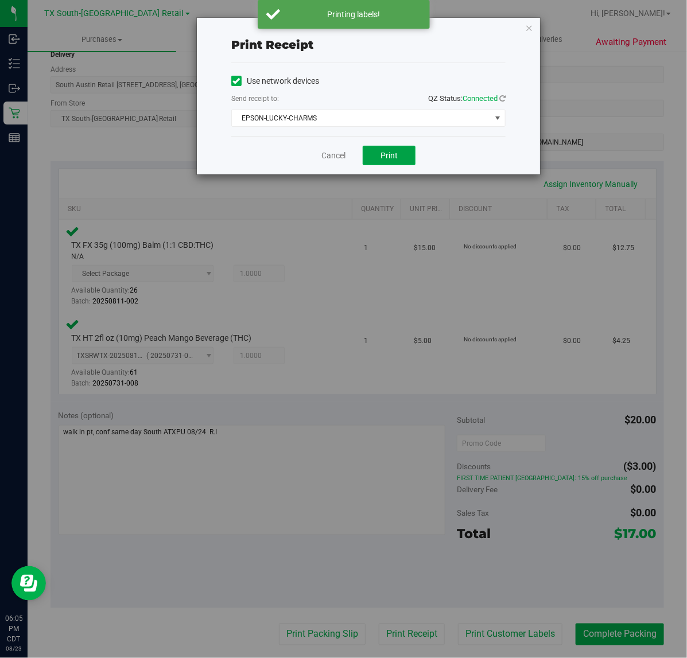
click at [390, 150] on button "Print" at bounding box center [389, 156] width 53 height 20
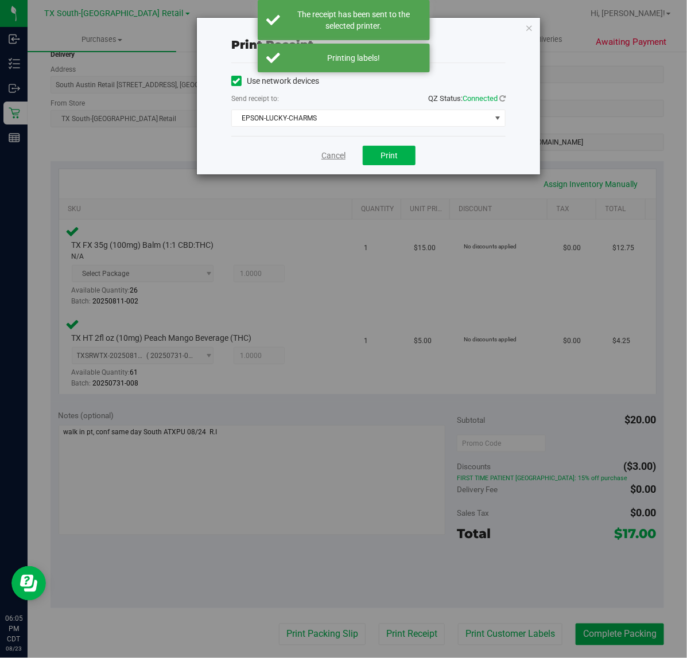
click at [342, 162] on link "Cancel" at bounding box center [333, 156] width 24 height 12
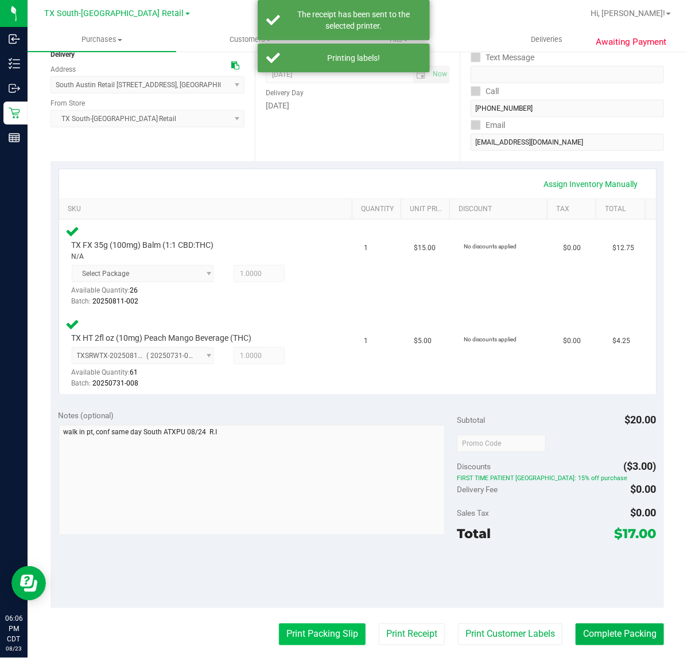
click at [342, 635] on button "Print Packing Slip" at bounding box center [322, 635] width 87 height 22
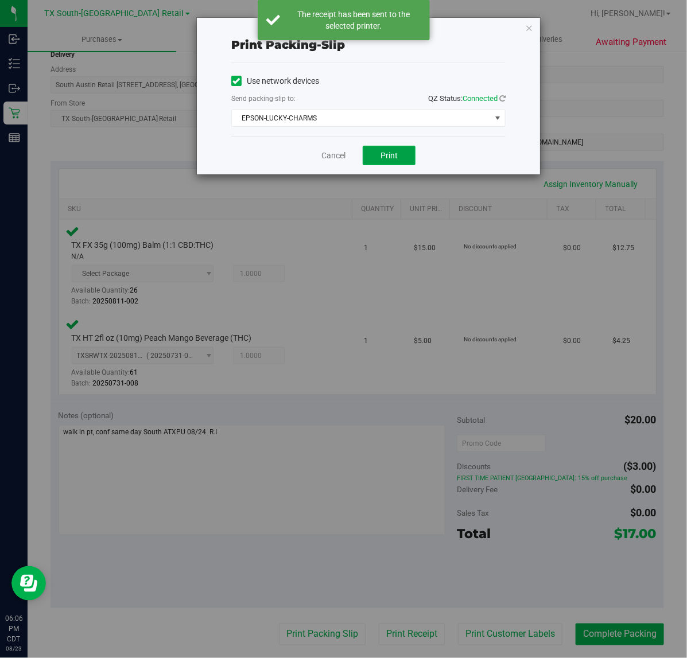
click at [389, 153] on span "Print" at bounding box center [389, 155] width 17 height 9
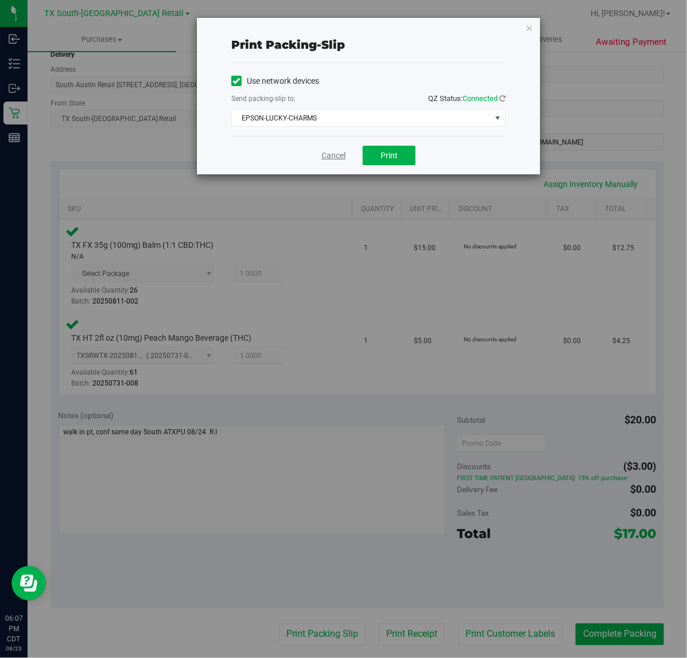
click at [332, 150] on link "Cancel" at bounding box center [333, 156] width 24 height 12
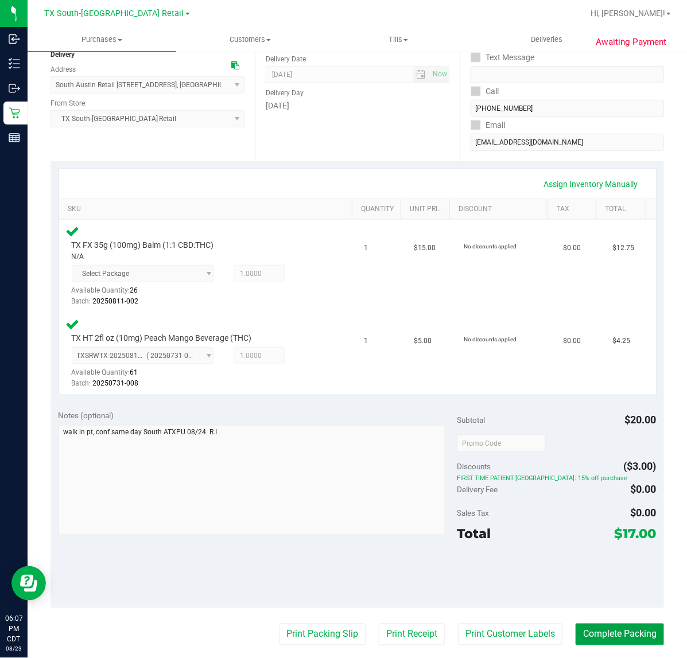
click at [599, 638] on button "Complete Packing" at bounding box center [620, 635] width 88 height 22
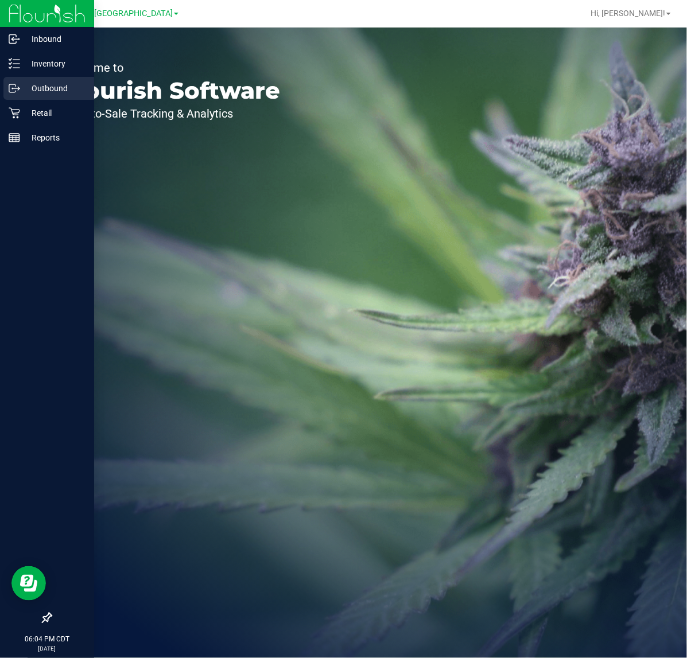
click at [39, 79] on div "Outbound" at bounding box center [48, 88] width 91 height 23
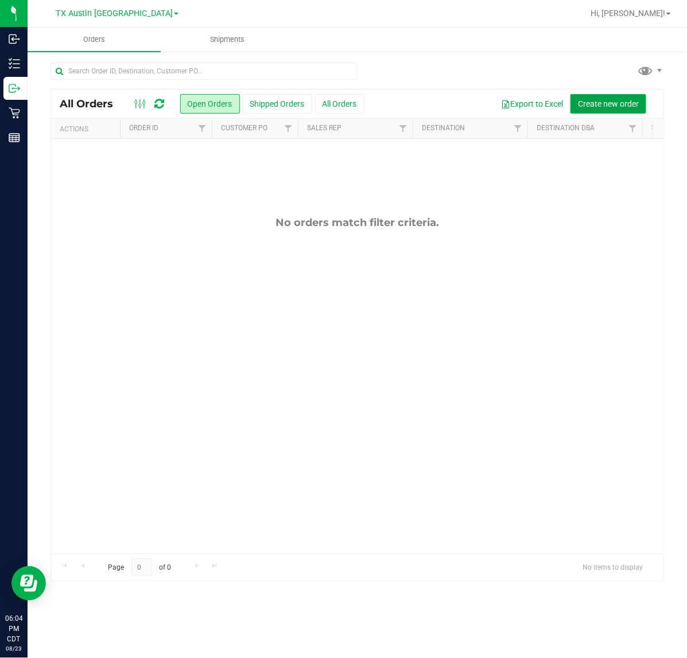
click at [597, 95] on button "Create new order" at bounding box center [609, 104] width 76 height 20
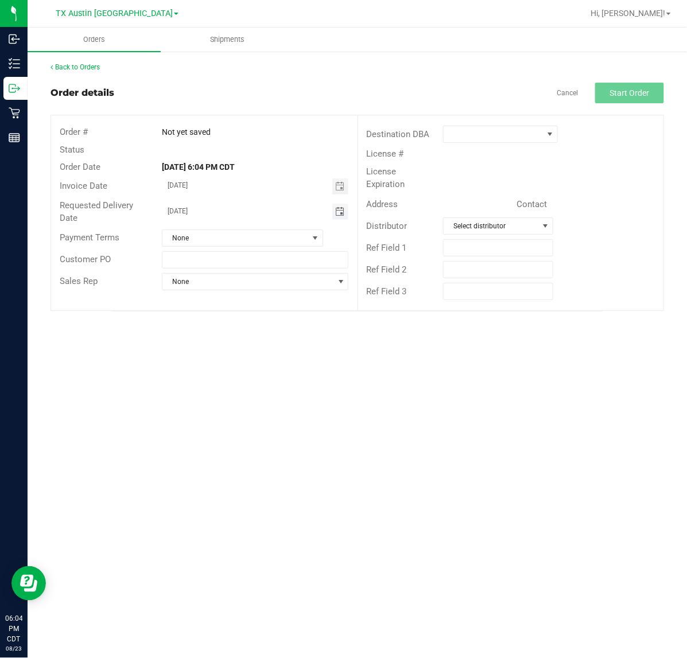
click at [337, 207] on span "Toggle calendar" at bounding box center [339, 211] width 9 height 9
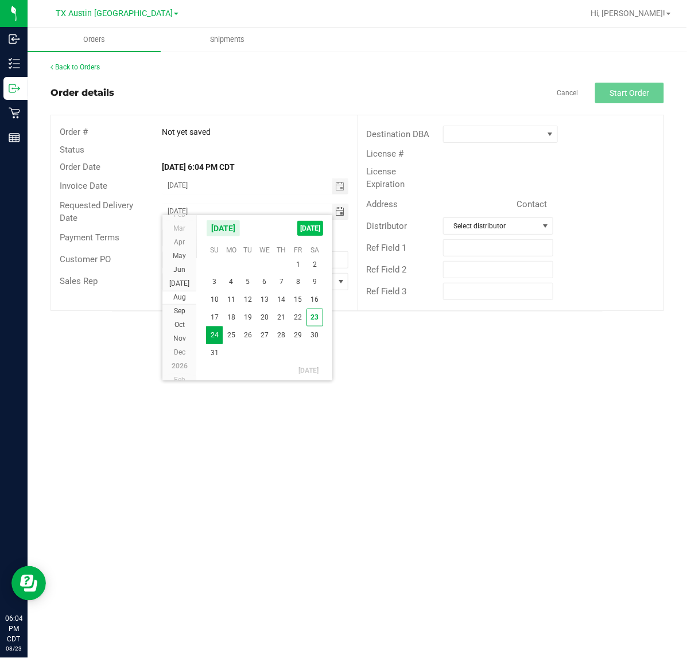
click at [320, 228] on span "[DATE]" at bounding box center [310, 228] width 26 height 15
type input "[DATE]"
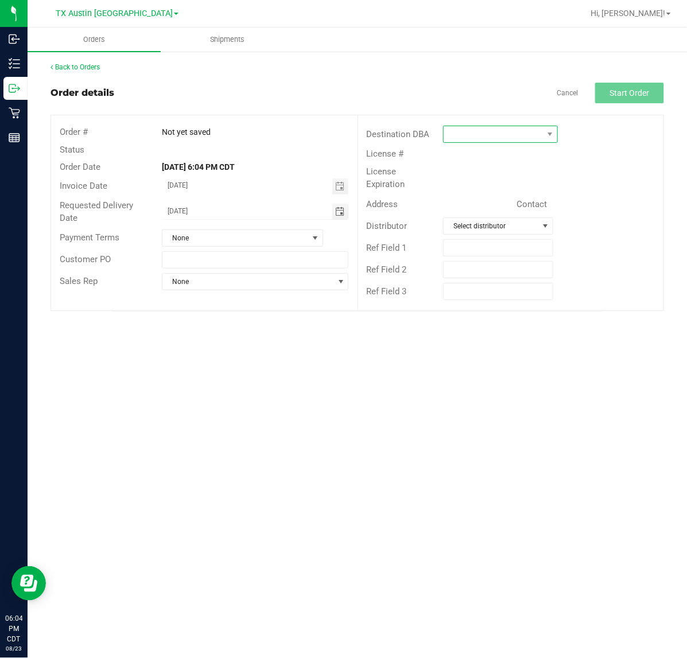
click at [482, 136] on span at bounding box center [494, 134] width 100 height 16
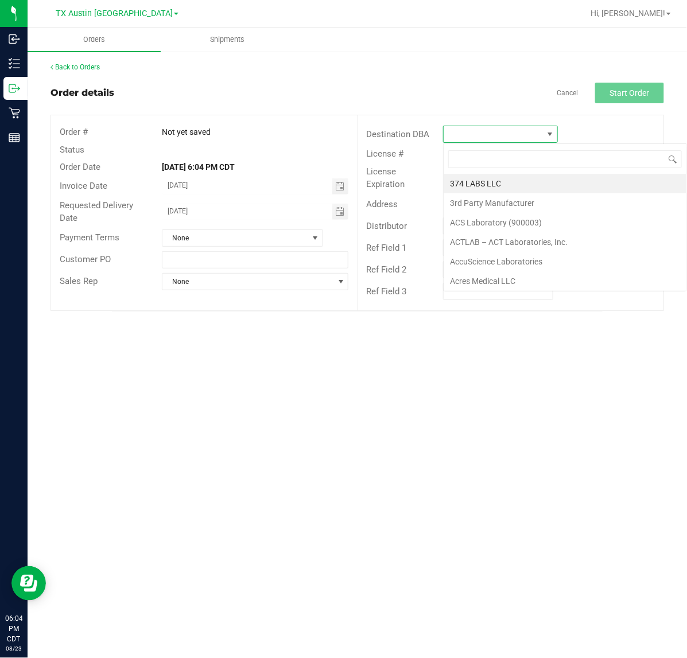
scroll to position [18, 115]
type input "tx"
click at [493, 224] on li "TX South-[GEOGRAPHIC_DATA] Retail" at bounding box center [518, 223] width 148 height 20
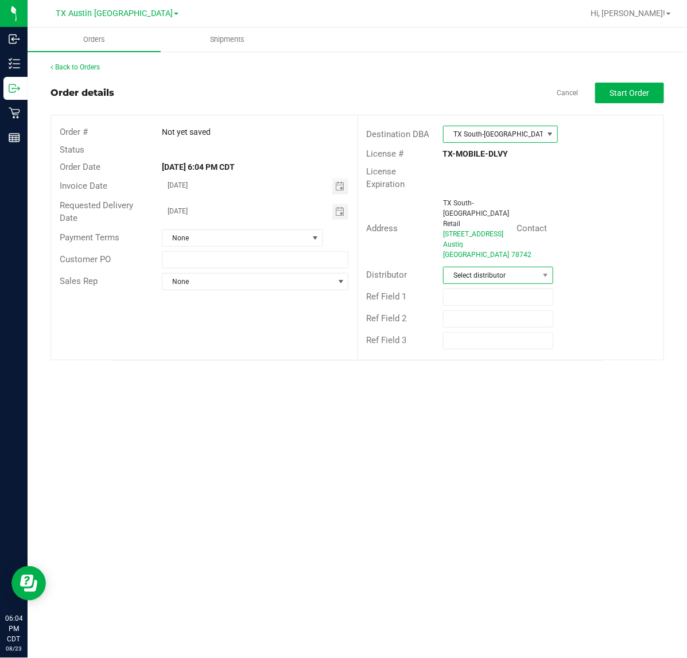
click at [511, 267] on span "Select distributor" at bounding box center [491, 275] width 95 height 16
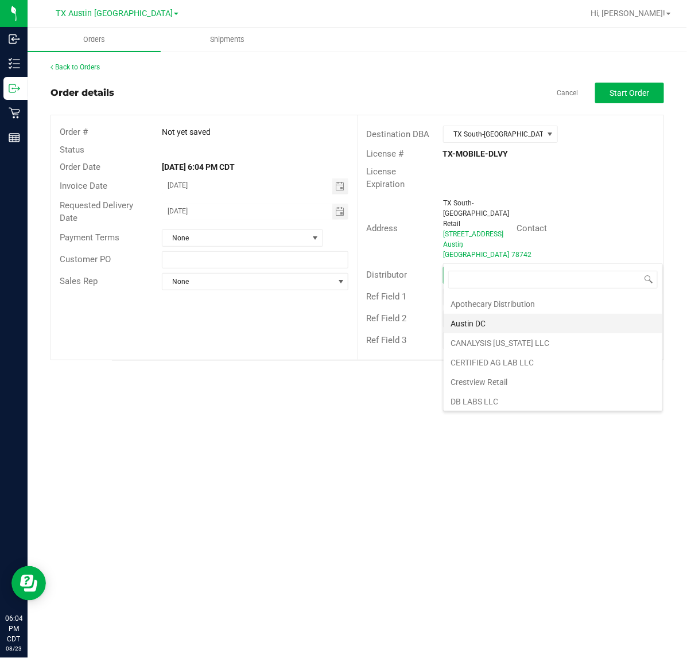
scroll to position [72, 0]
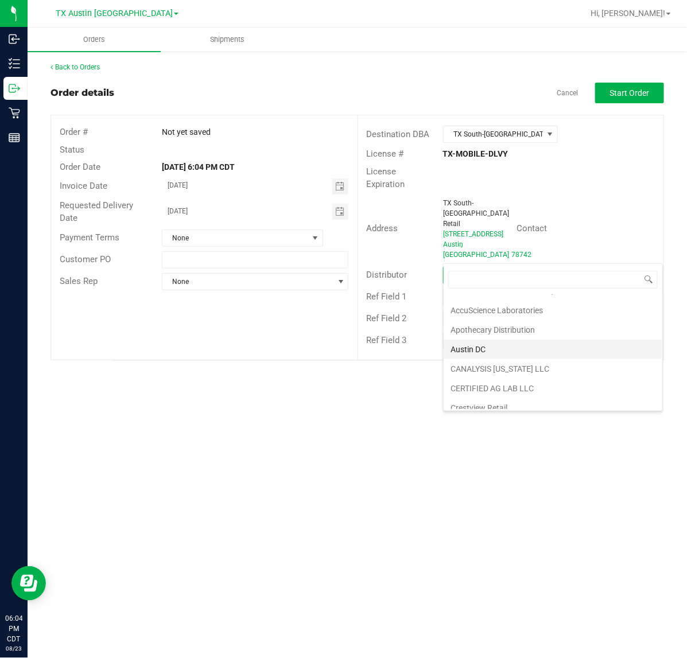
click at [532, 354] on li "Austin DC" at bounding box center [553, 350] width 219 height 20
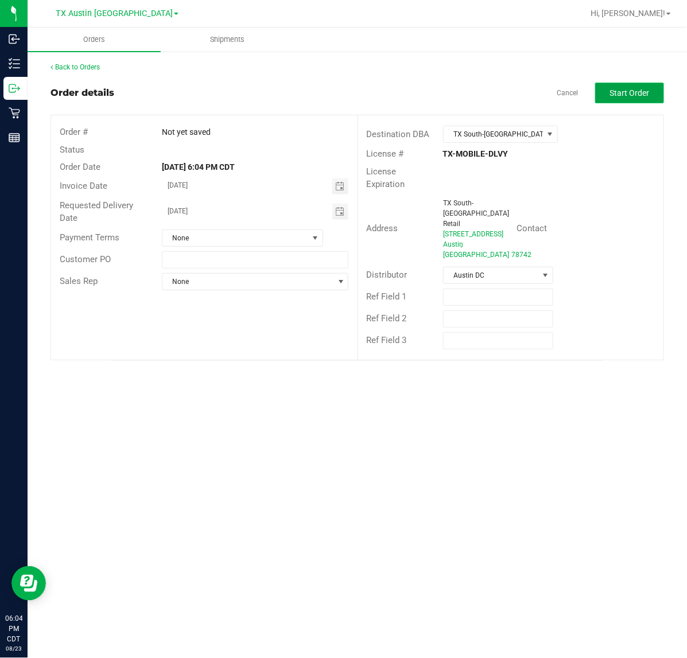
click at [623, 98] on button "Start Order" at bounding box center [629, 93] width 69 height 21
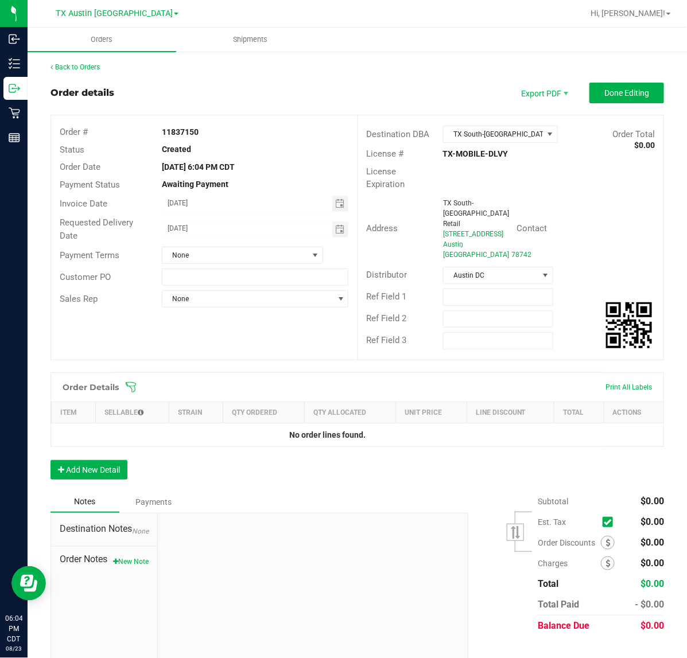
click at [135, 382] on icon at bounding box center [130, 387] width 11 height 11
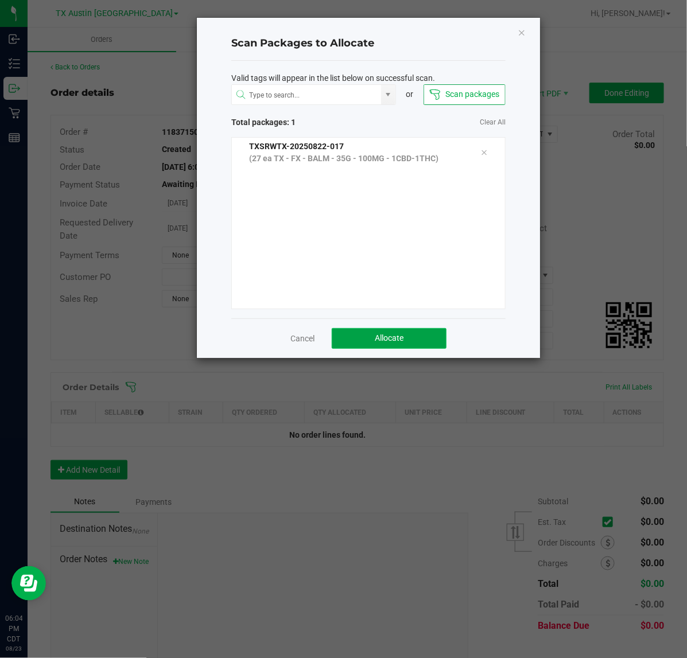
click at [359, 330] on button "Allocate" at bounding box center [389, 338] width 115 height 21
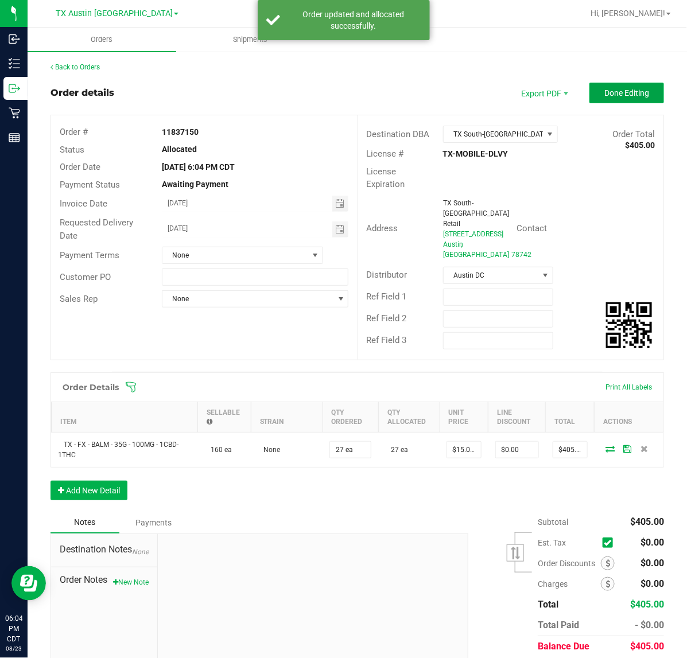
click at [621, 90] on span "Done Editing" at bounding box center [626, 92] width 45 height 9
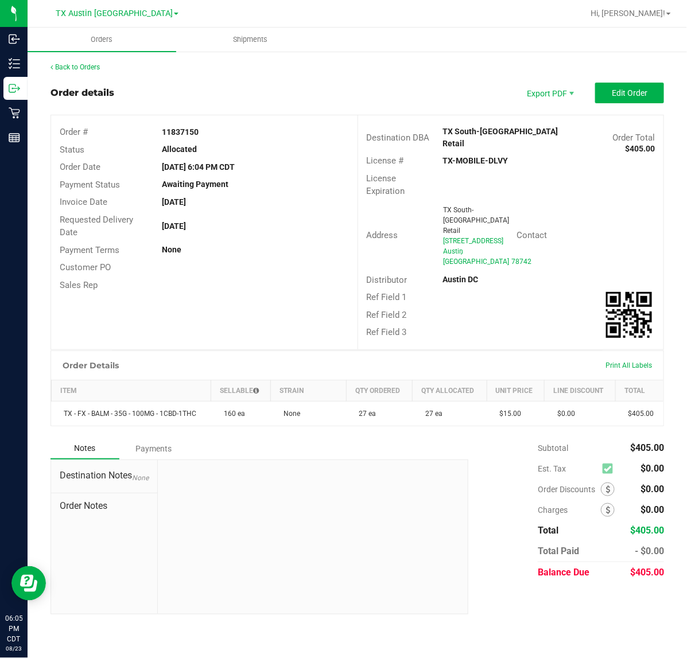
click at [95, 70] on div "Back to Orders" at bounding box center [358, 67] width 614 height 10
click at [99, 68] on link "Back to Orders" at bounding box center [75, 67] width 49 height 8
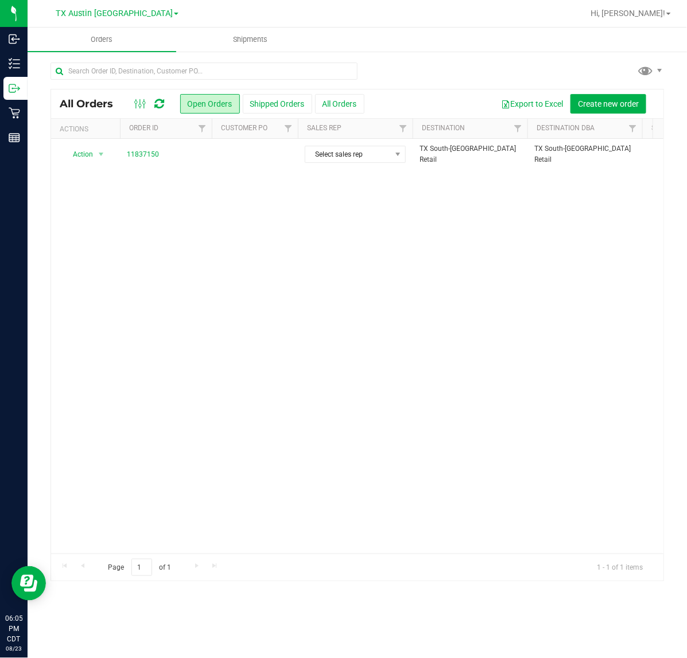
click at [256, 159] on td at bounding box center [255, 154] width 86 height 31
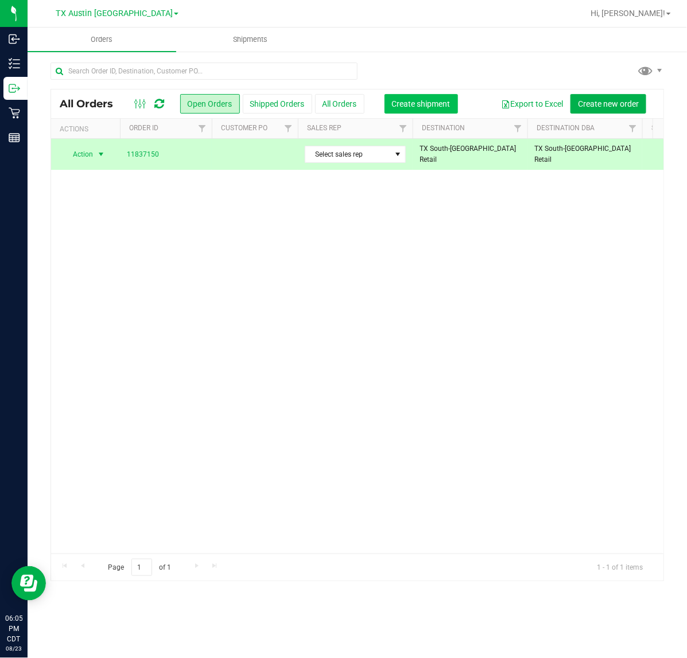
click at [417, 113] on button "Create shipment" at bounding box center [421, 104] width 73 height 20
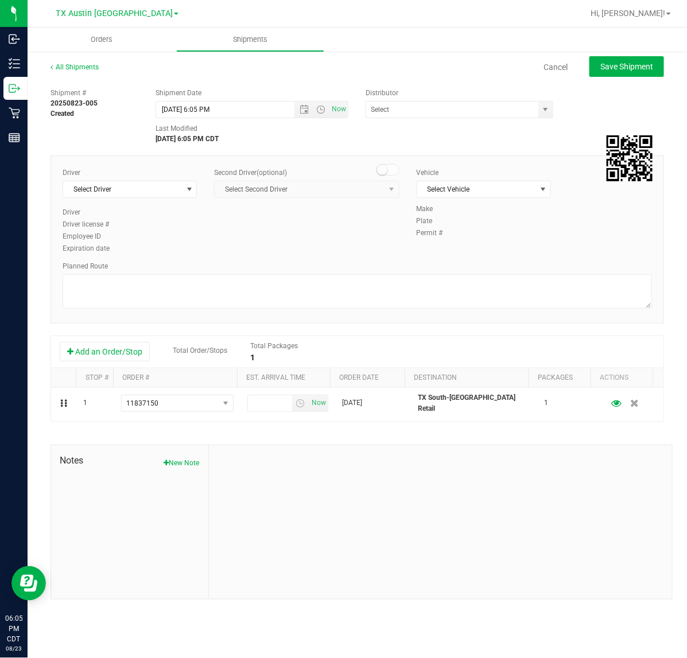
click at [185, 164] on div "Driver Select Driver Select Driver A A [PERSON_NAME] - 100006559 [PERSON_NAME] …" at bounding box center [358, 240] width 614 height 168
click at [180, 188] on span "Select Driver" at bounding box center [122, 189] width 119 height 16
click at [165, 240] on li "[PERSON_NAME]" at bounding box center [129, 237] width 133 height 17
type input "sherm"
click at [342, 104] on span "Now" at bounding box center [339, 109] width 20 height 17
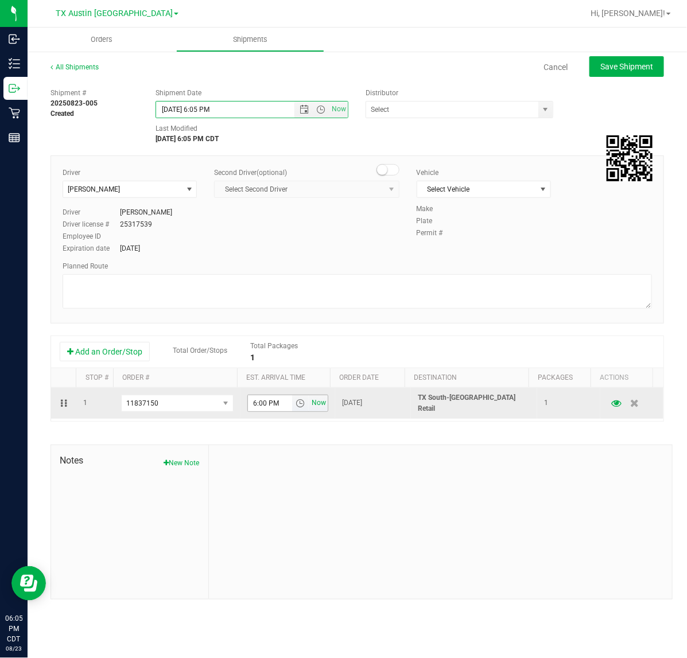
click at [314, 398] on span "Now" at bounding box center [319, 403] width 20 height 17
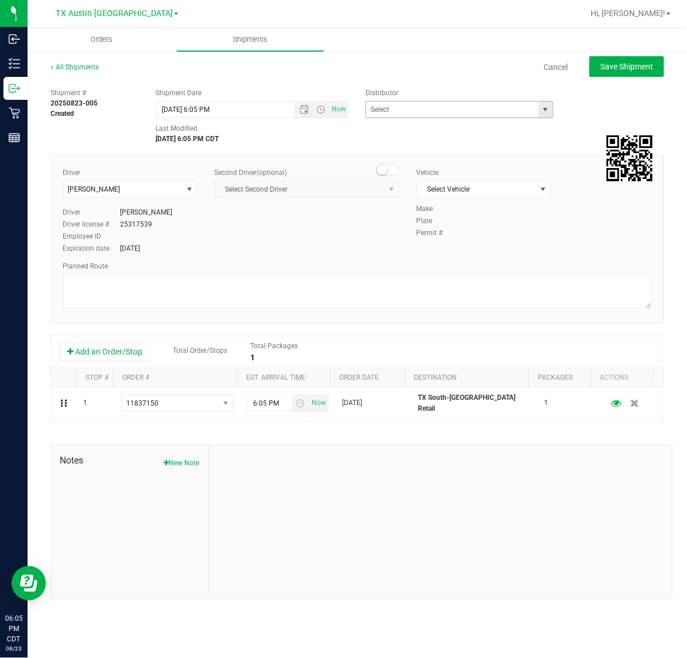
click at [540, 104] on span "select" at bounding box center [545, 110] width 14 height 16
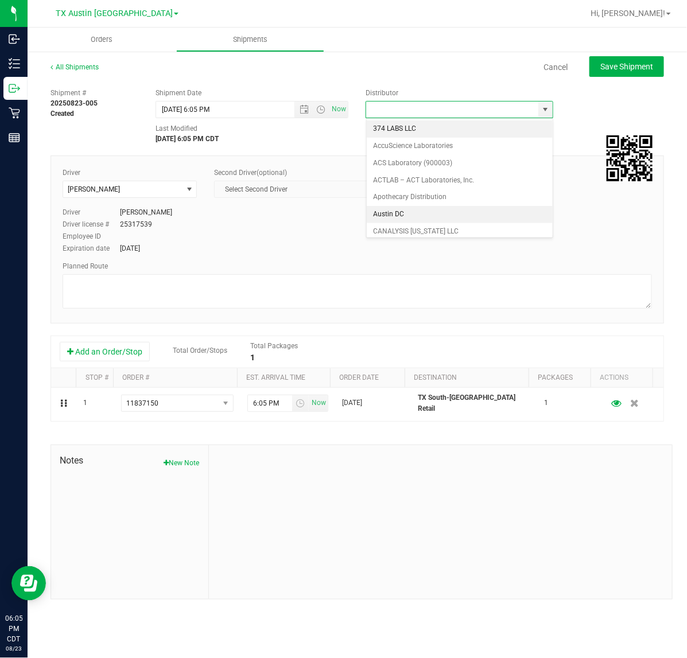
click at [438, 216] on li "Austin DC" at bounding box center [460, 214] width 186 height 17
type input "Austin DC"
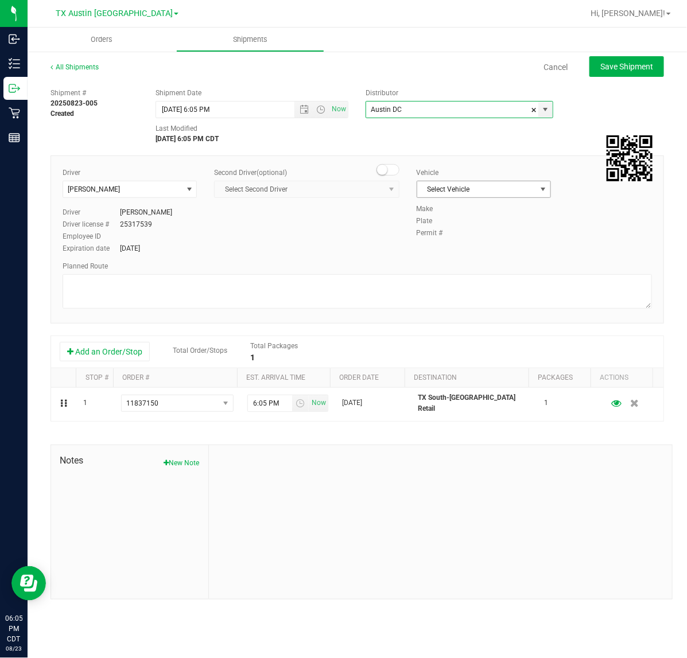
click at [497, 188] on span "Select Vehicle" at bounding box center [476, 189] width 119 height 16
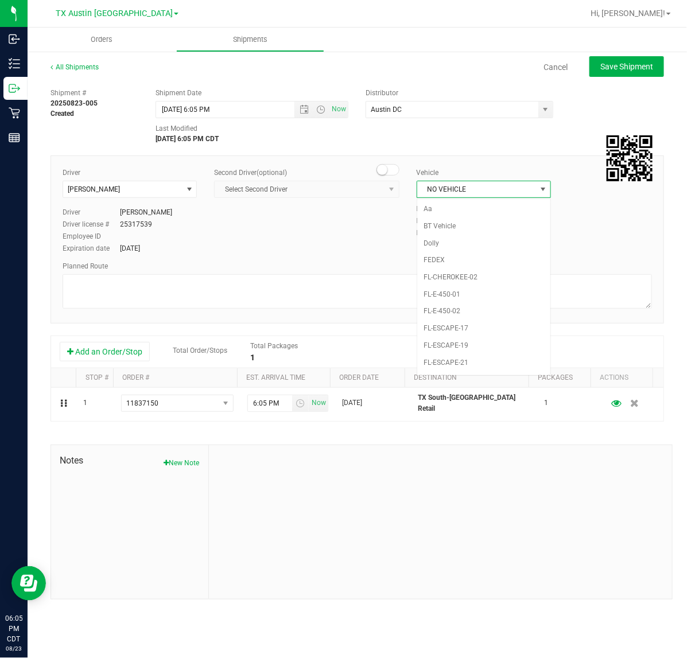
scroll to position [764, 0]
click at [456, 356] on li "NO VEHICLE" at bounding box center [483, 349] width 133 height 17
click at [631, 73] on button "Save Shipment" at bounding box center [627, 66] width 75 height 21
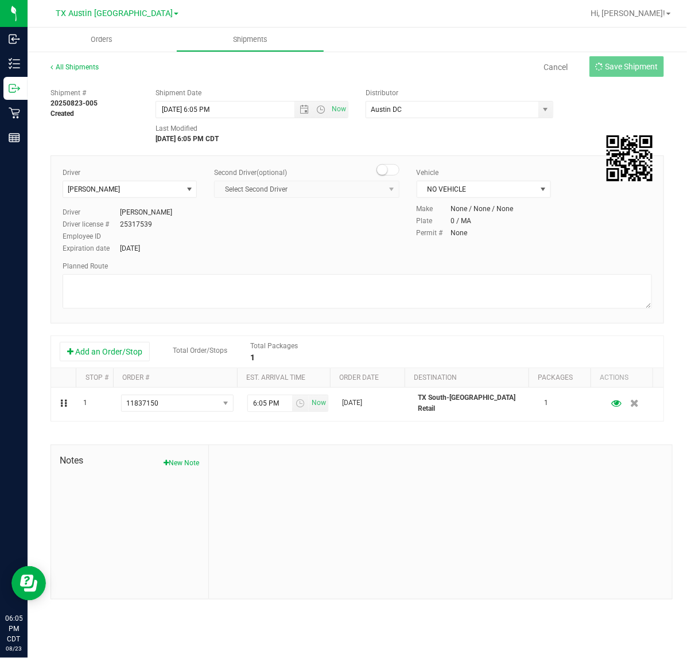
type input "[DATE] 11:05 PM"
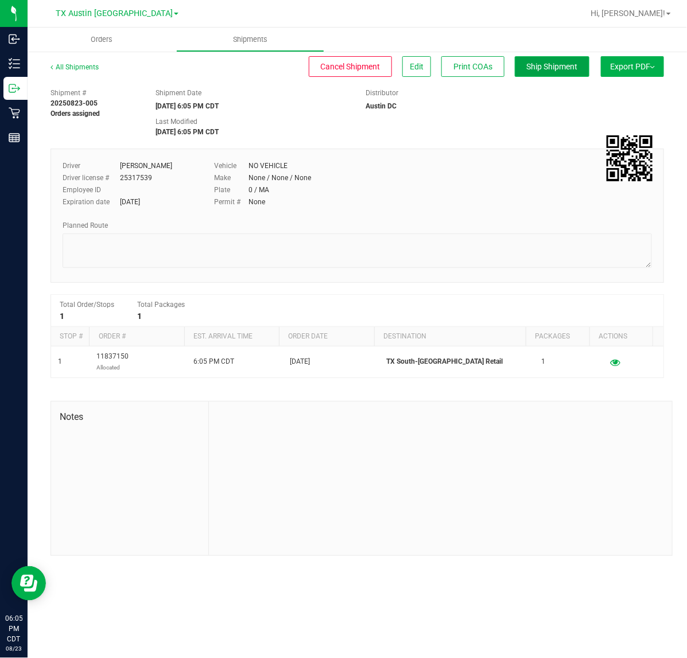
click at [552, 72] on button "Ship Shipment" at bounding box center [552, 66] width 75 height 21
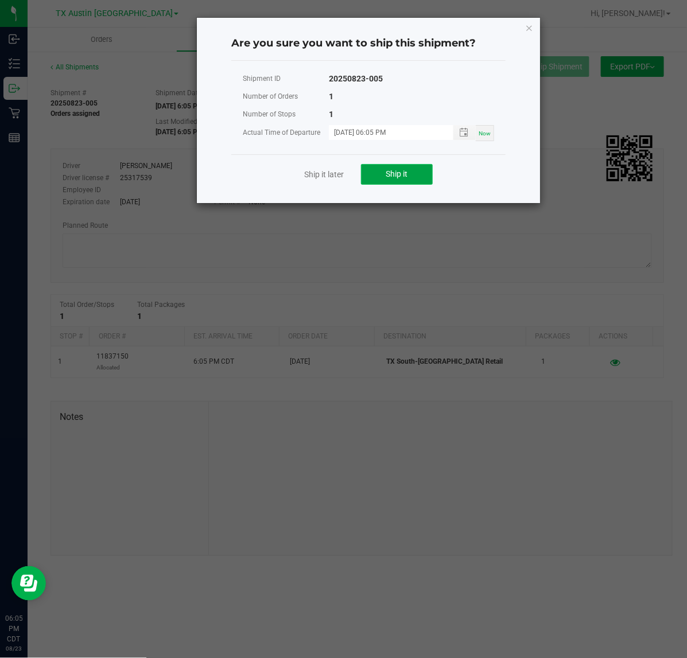
click at [417, 181] on button "Ship it" at bounding box center [397, 174] width 72 height 21
